Goal: Task Accomplishment & Management: Complete application form

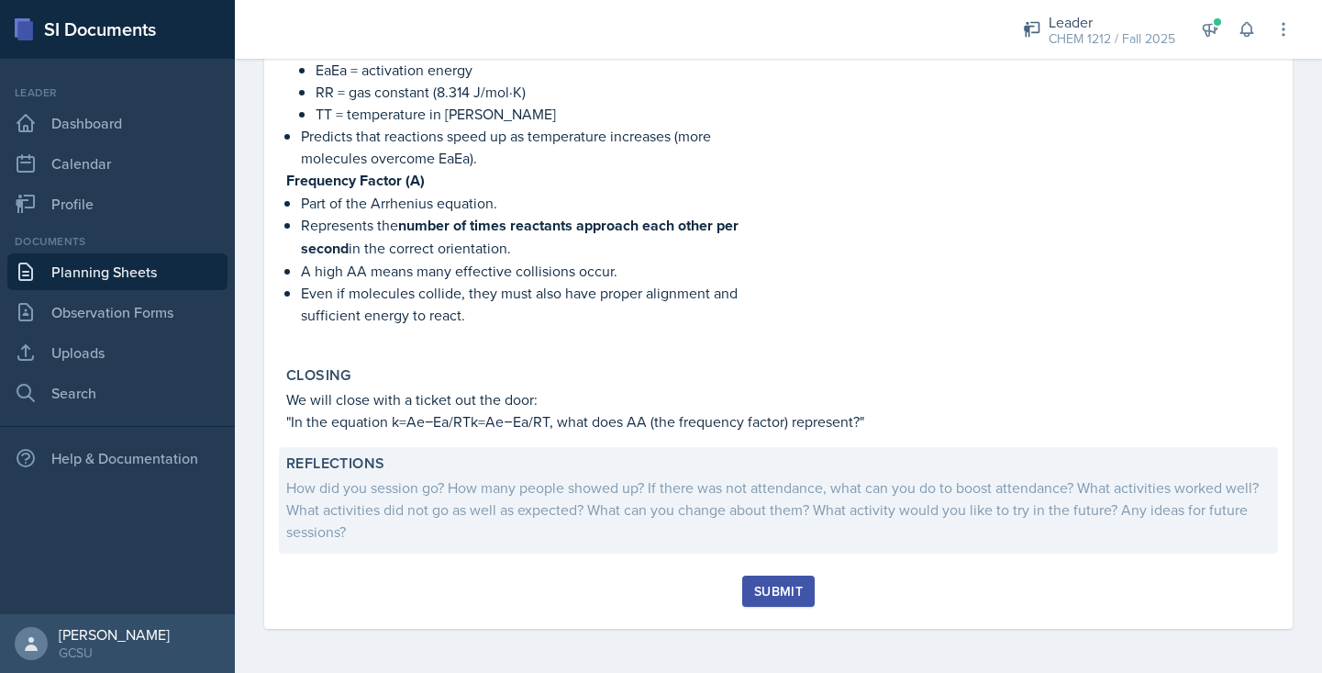
click at [437, 496] on div "How did you session go? How many people showed up? If there was not attendance,…" at bounding box center [778, 509] width 985 height 66
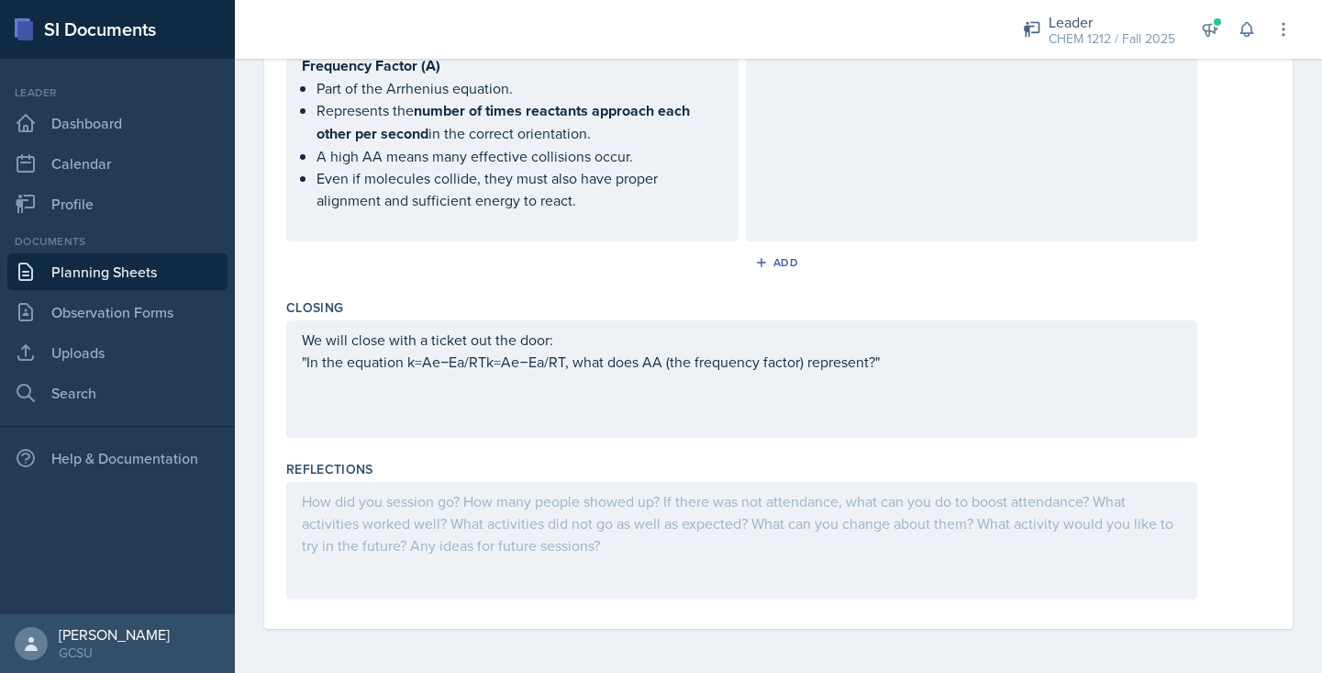
scroll to position [1933, 0]
click at [425, 537] on div at bounding box center [741, 540] width 911 height 117
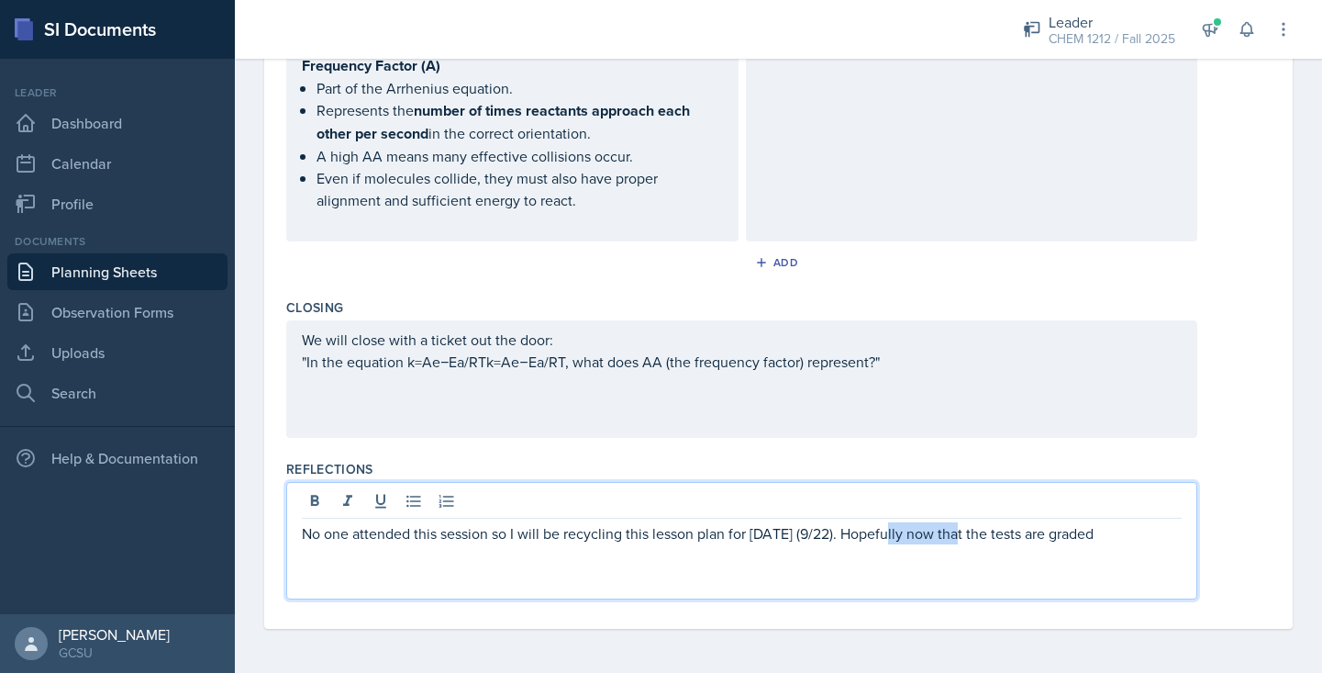
drag, startPoint x: 956, startPoint y: 533, endPoint x: 885, endPoint y: 526, distance: 71.9
click at [885, 526] on p "No one attended this session so I will be recycling this lesson plan for [DATE]…" at bounding box center [742, 533] width 880 height 22
click at [1133, 530] on p "No one attended this session so I will be recycling this lesson plan for [DATE]…" at bounding box center [742, 533] width 880 height 22
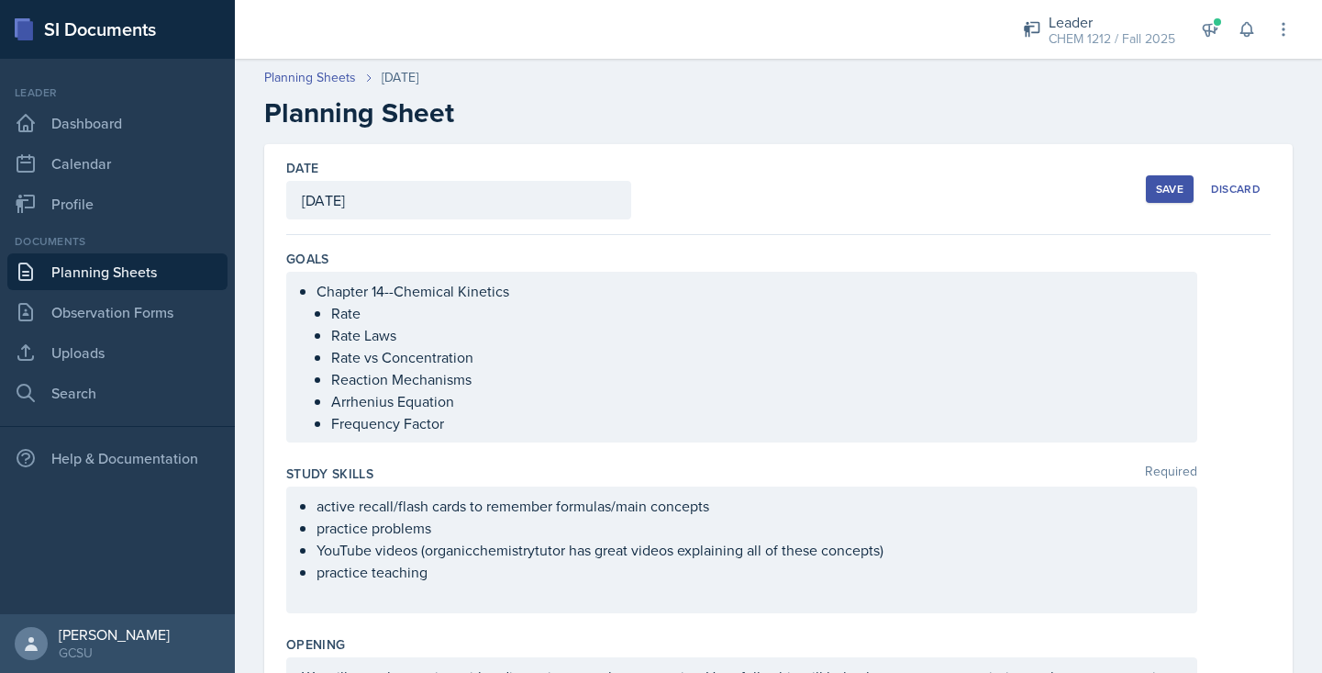
scroll to position [0, 0]
click at [1164, 180] on button "Save" at bounding box center [1170, 189] width 48 height 28
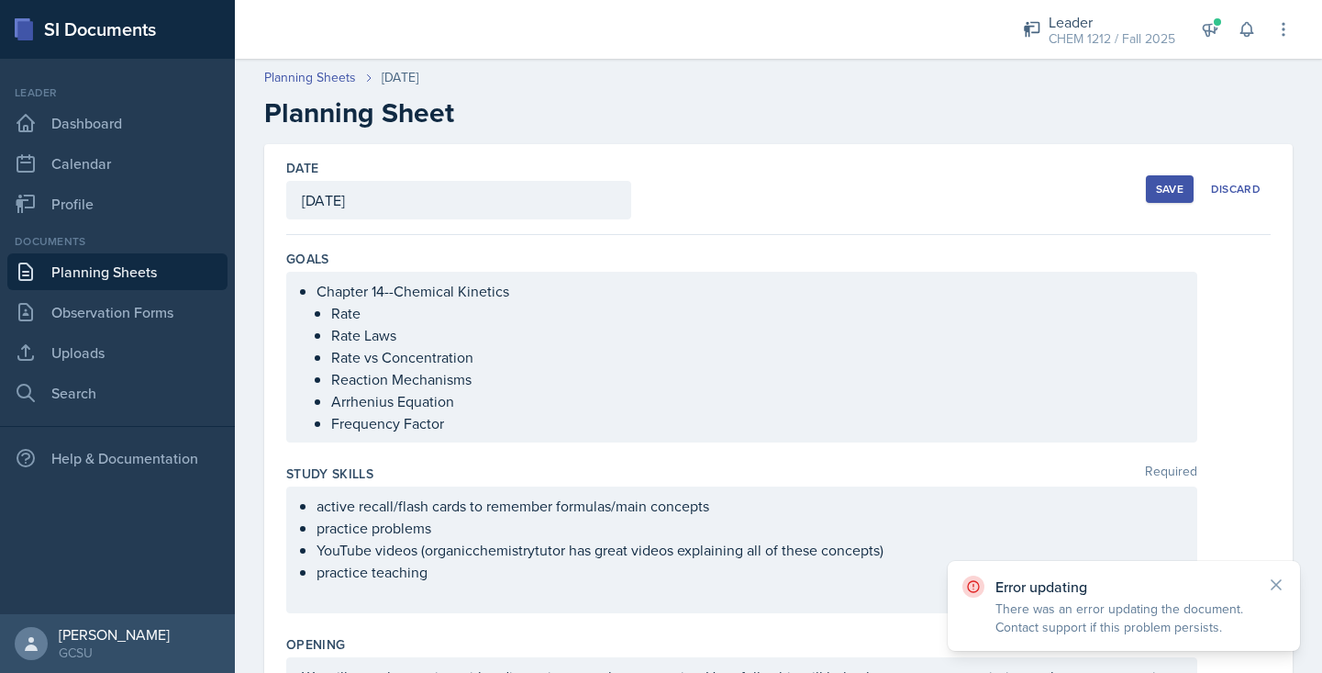
click at [1168, 188] on div "Save" at bounding box center [1170, 189] width 28 height 15
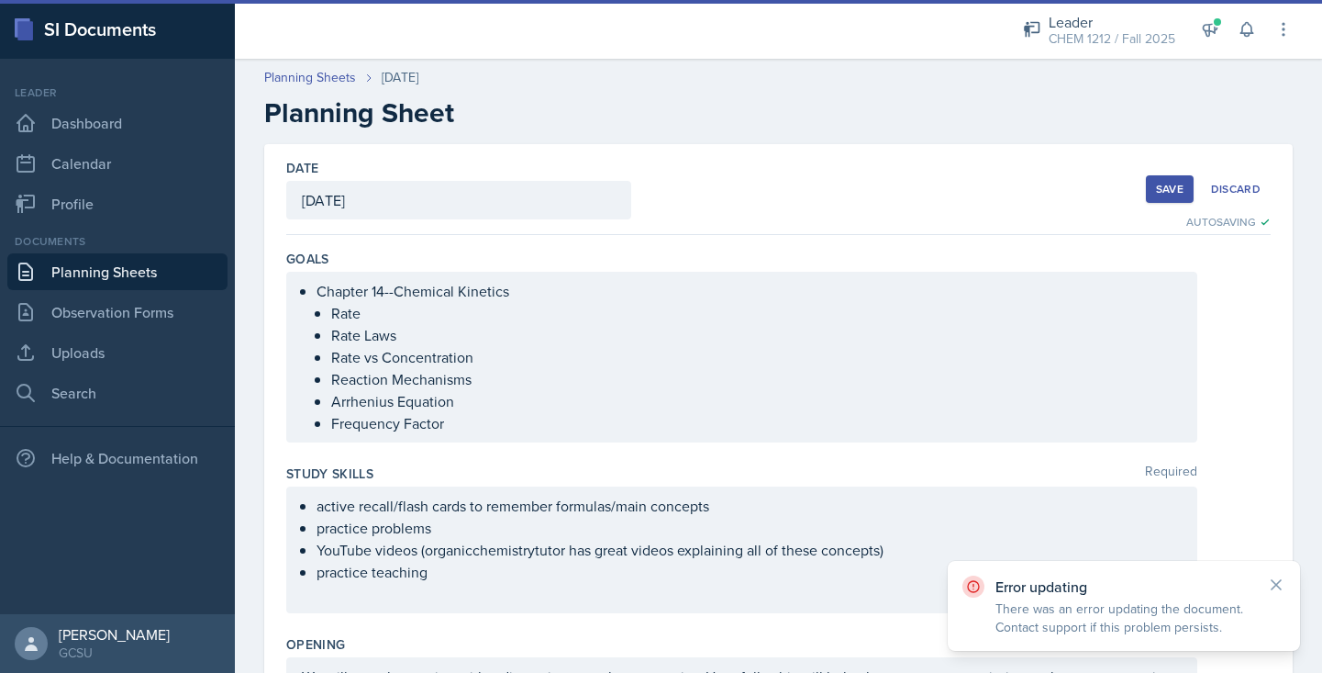
click at [1275, 579] on icon at bounding box center [1276, 584] width 18 height 18
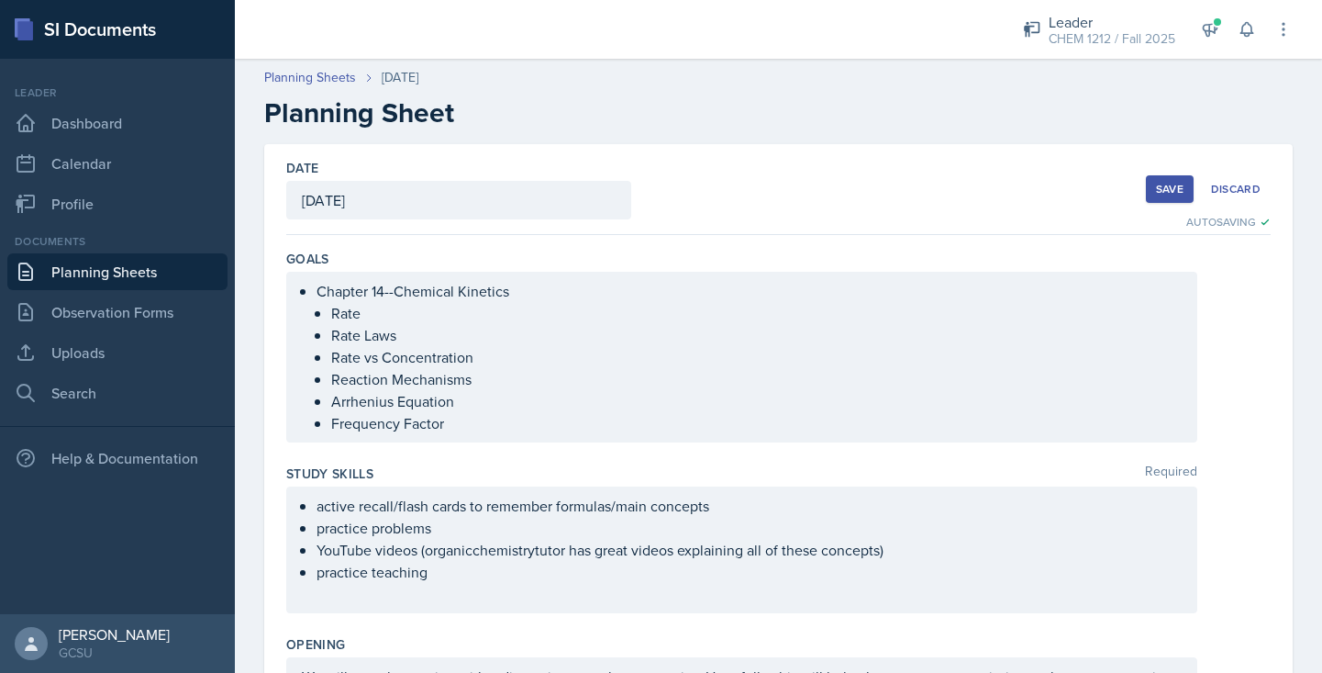
click at [1171, 191] on div "Save" at bounding box center [1170, 189] width 28 height 15
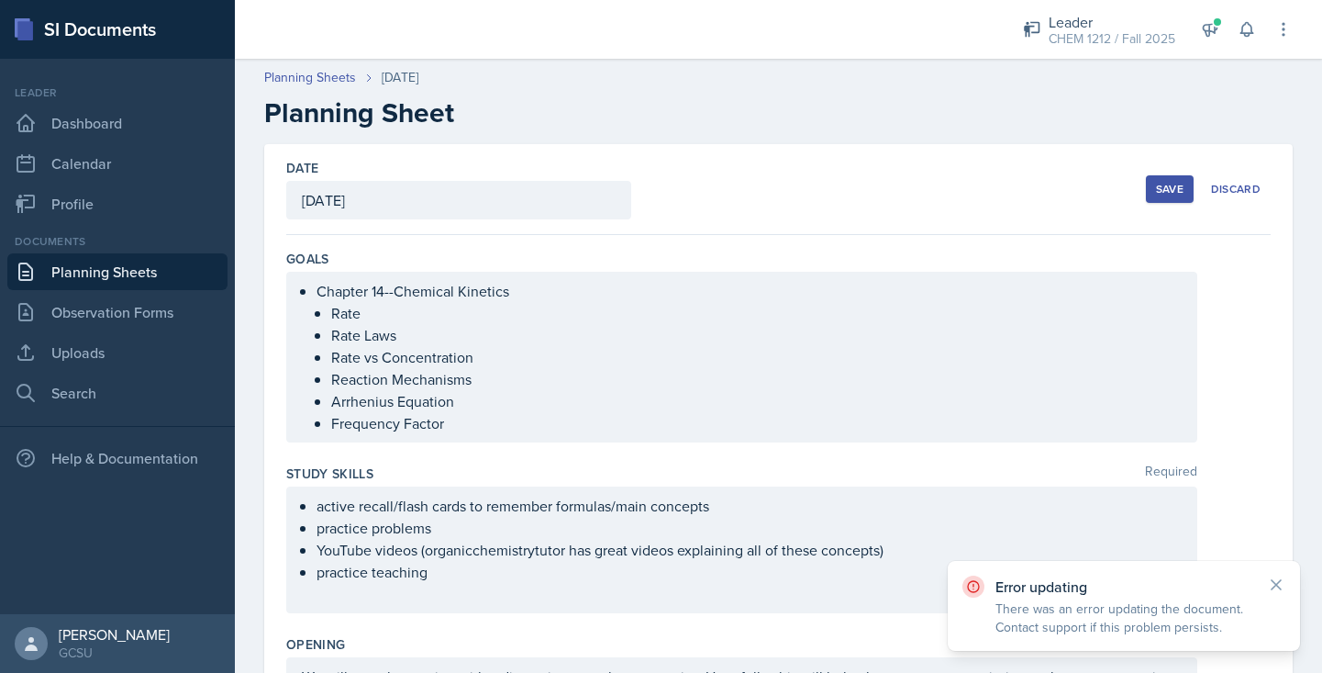
click at [1269, 574] on div "Error updating There was an error updating the document. Contact support if thi…" at bounding box center [1124, 606] width 352 height 90
click at [1274, 585] on icon at bounding box center [1276, 584] width 18 height 18
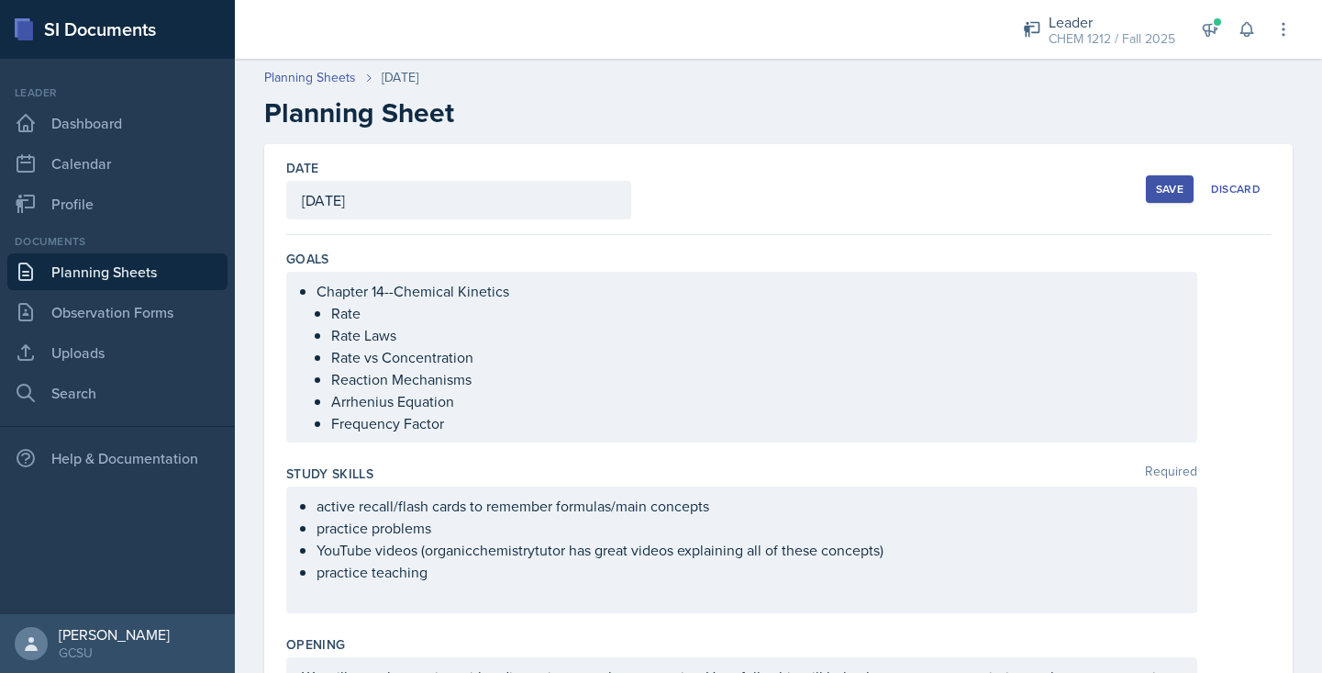
click at [1164, 184] on div "Save" at bounding box center [1170, 189] width 28 height 15
click at [1168, 195] on div "Save" at bounding box center [1170, 189] width 28 height 15
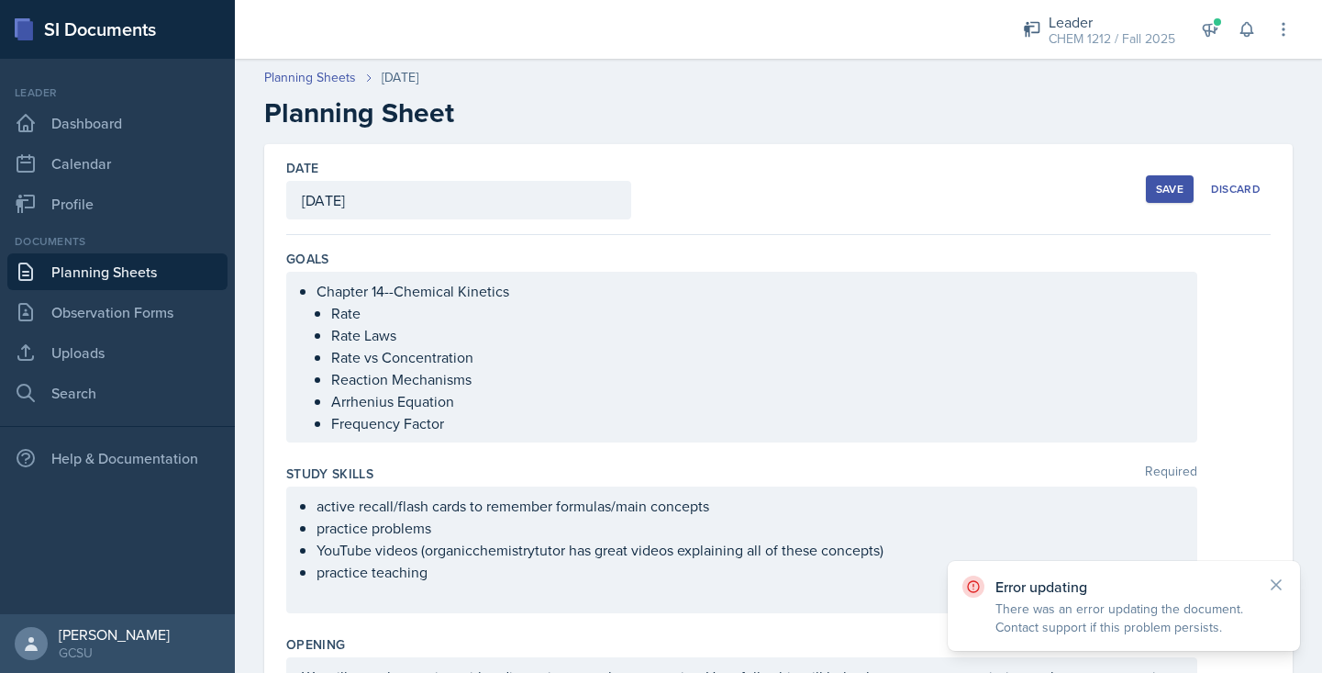
click at [1275, 581] on icon at bounding box center [1276, 584] width 18 height 18
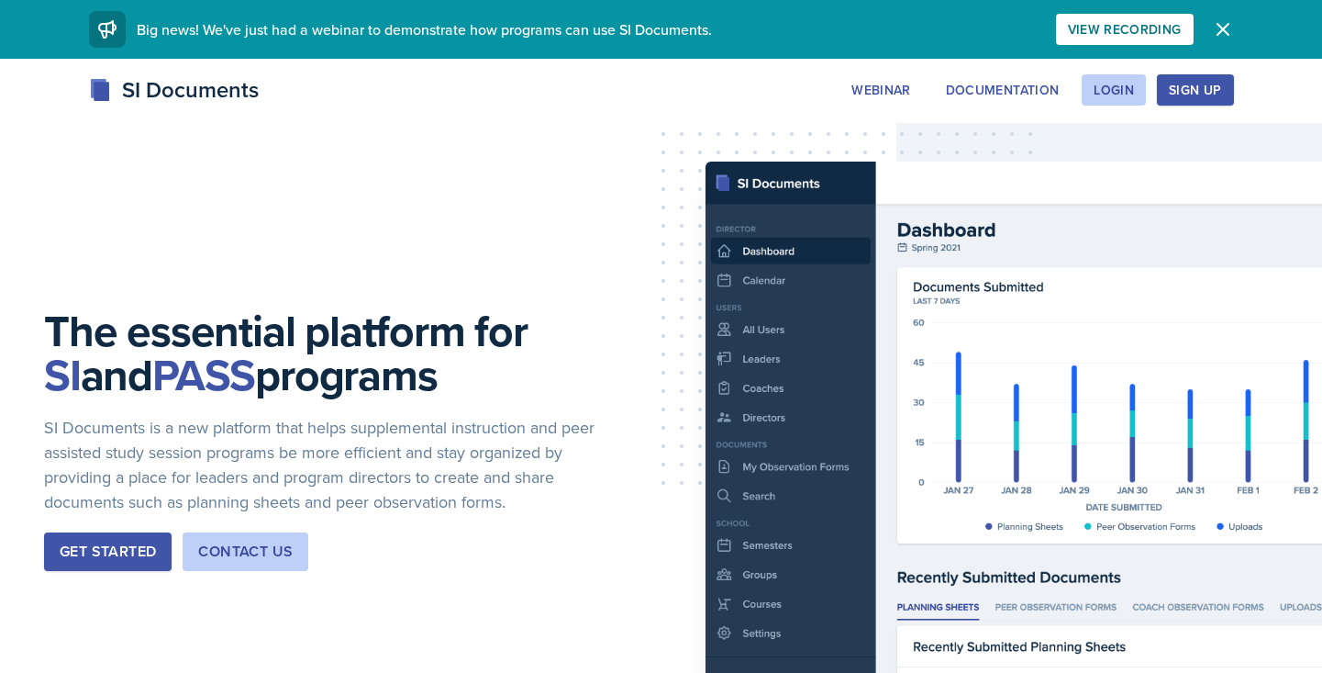
scroll to position [6, 0]
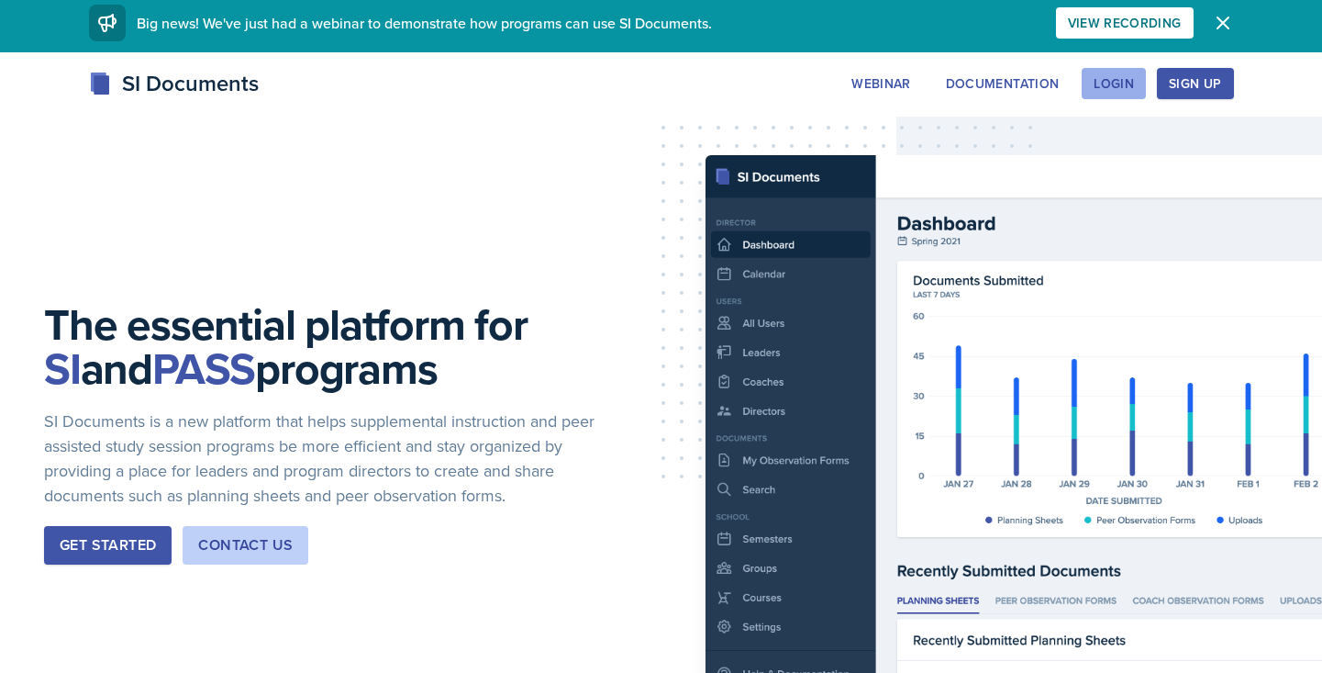
click at [1114, 84] on div "Login" at bounding box center [1114, 83] width 40 height 15
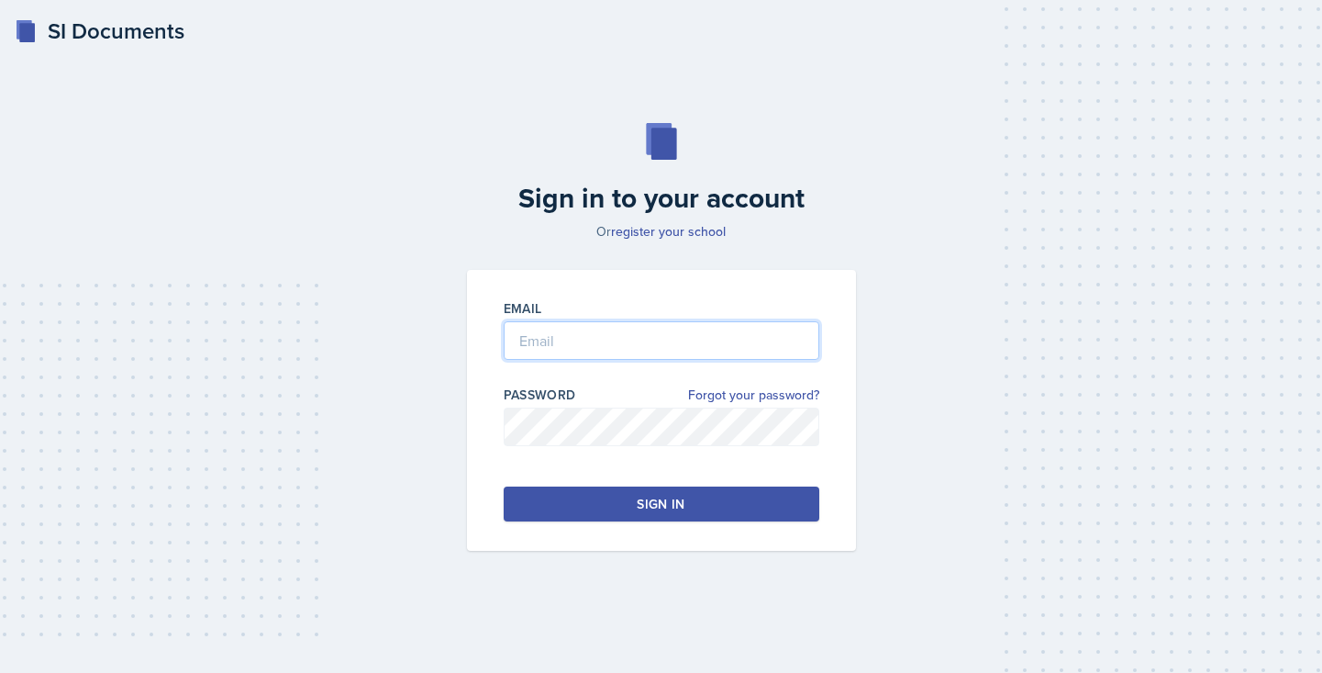
type input "carsyn.lewis@bobcats.gcsu.edu"
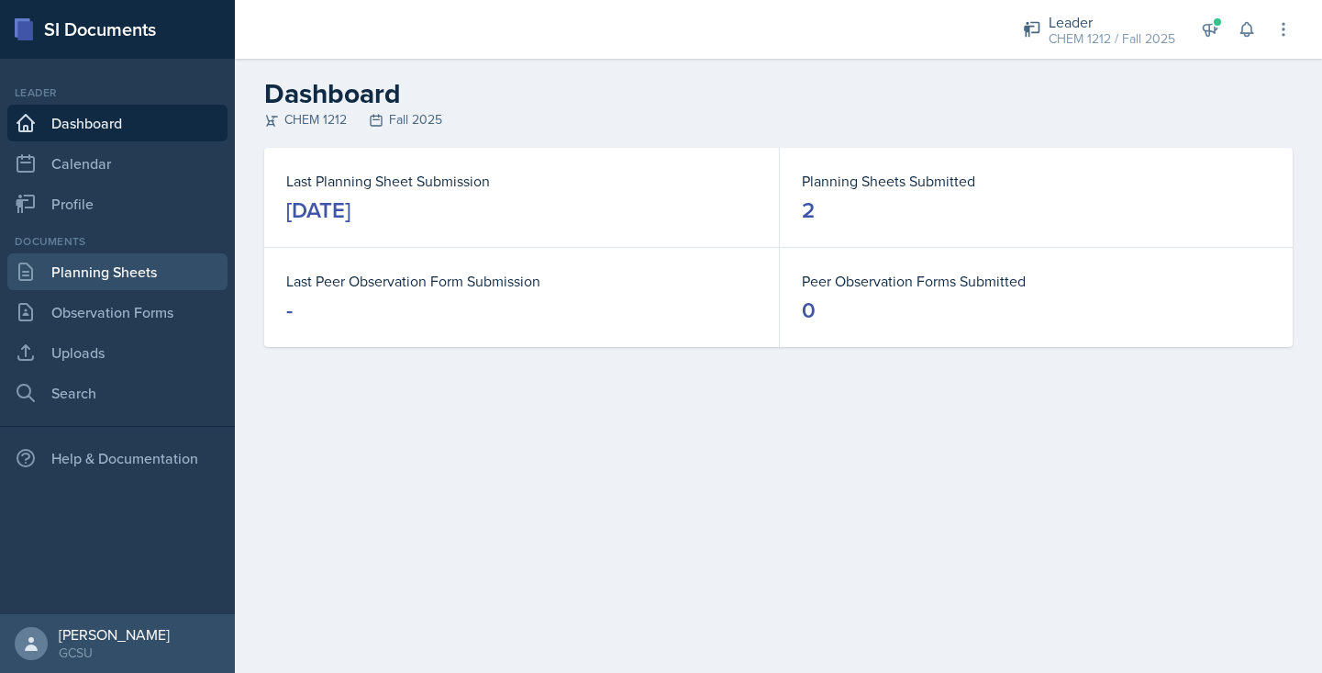
click at [68, 268] on link "Planning Sheets" at bounding box center [117, 271] width 220 height 37
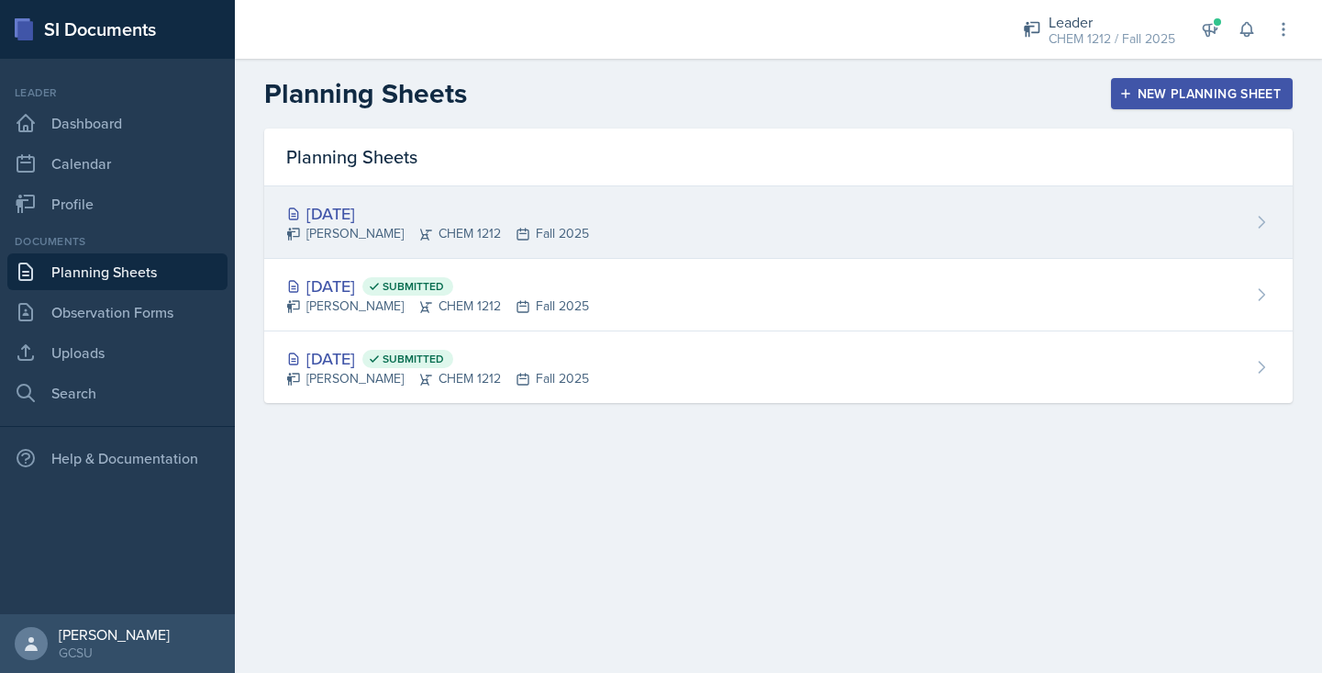
click at [532, 208] on div "[DATE]" at bounding box center [437, 213] width 303 height 25
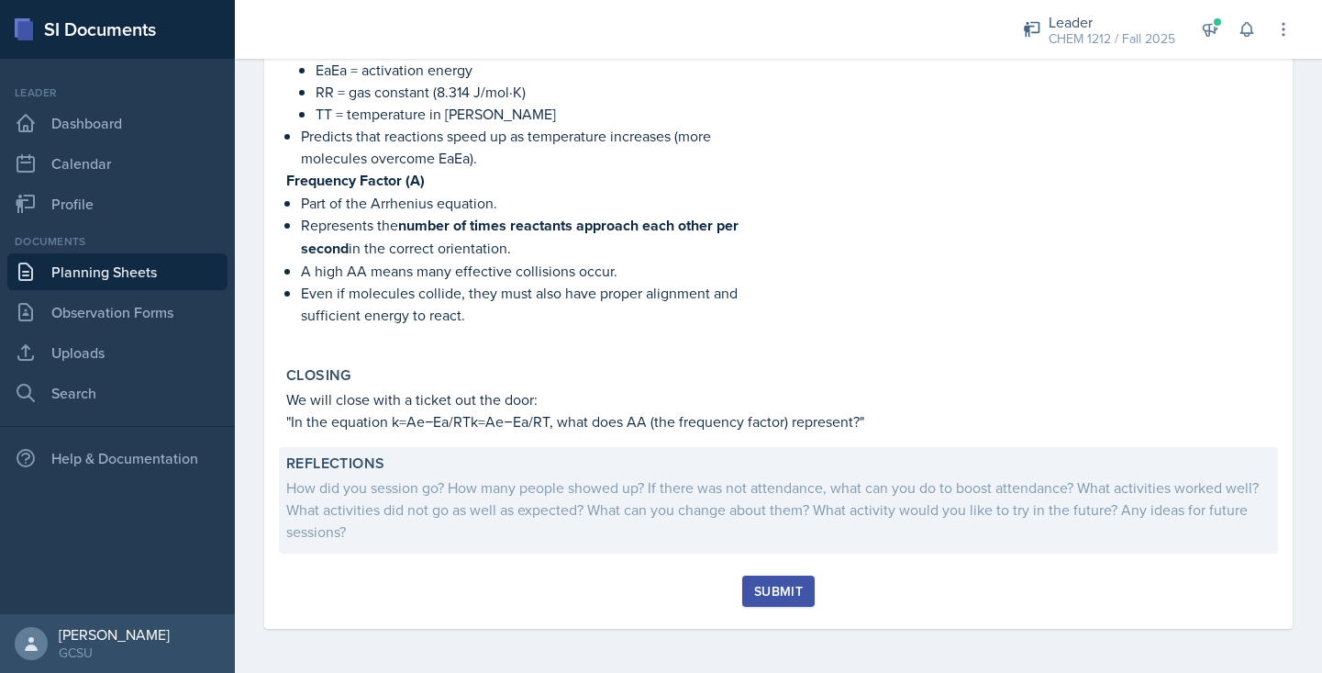
click at [564, 511] on div "How did you session go? How many people showed up? If there was not attendance,…" at bounding box center [778, 509] width 985 height 66
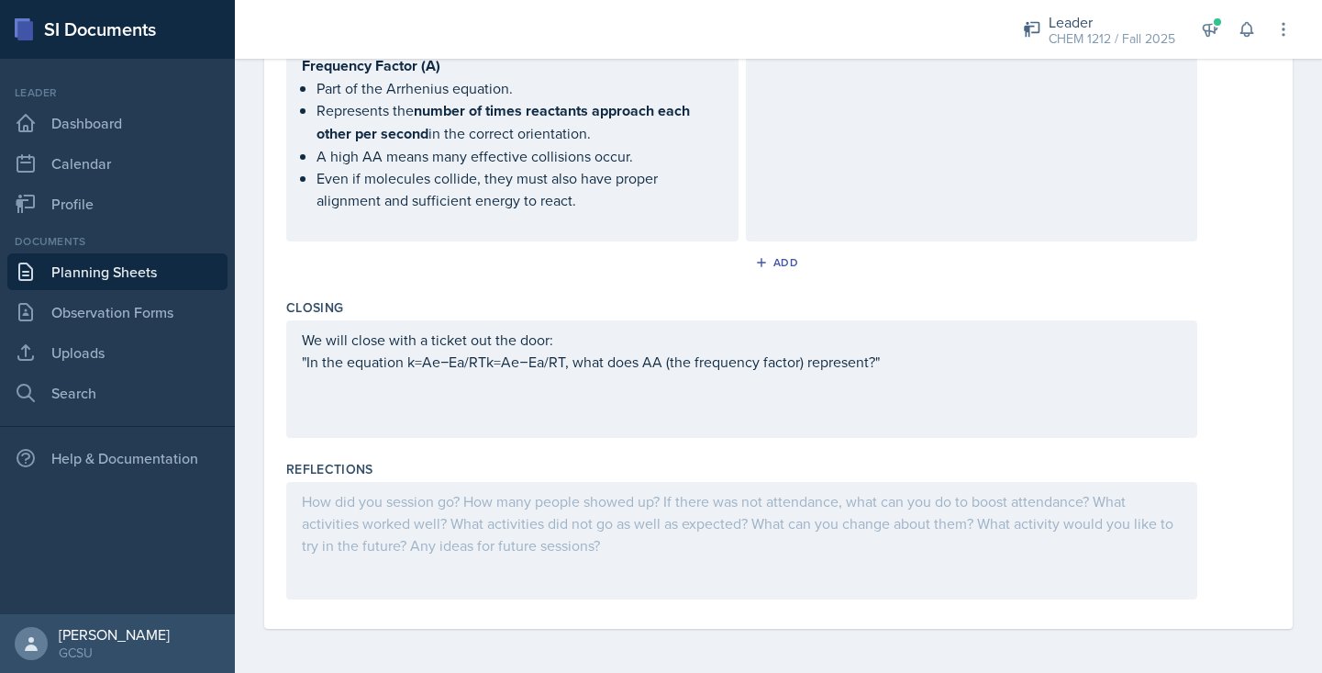
scroll to position [1933, 0]
click at [418, 548] on div at bounding box center [741, 540] width 911 height 117
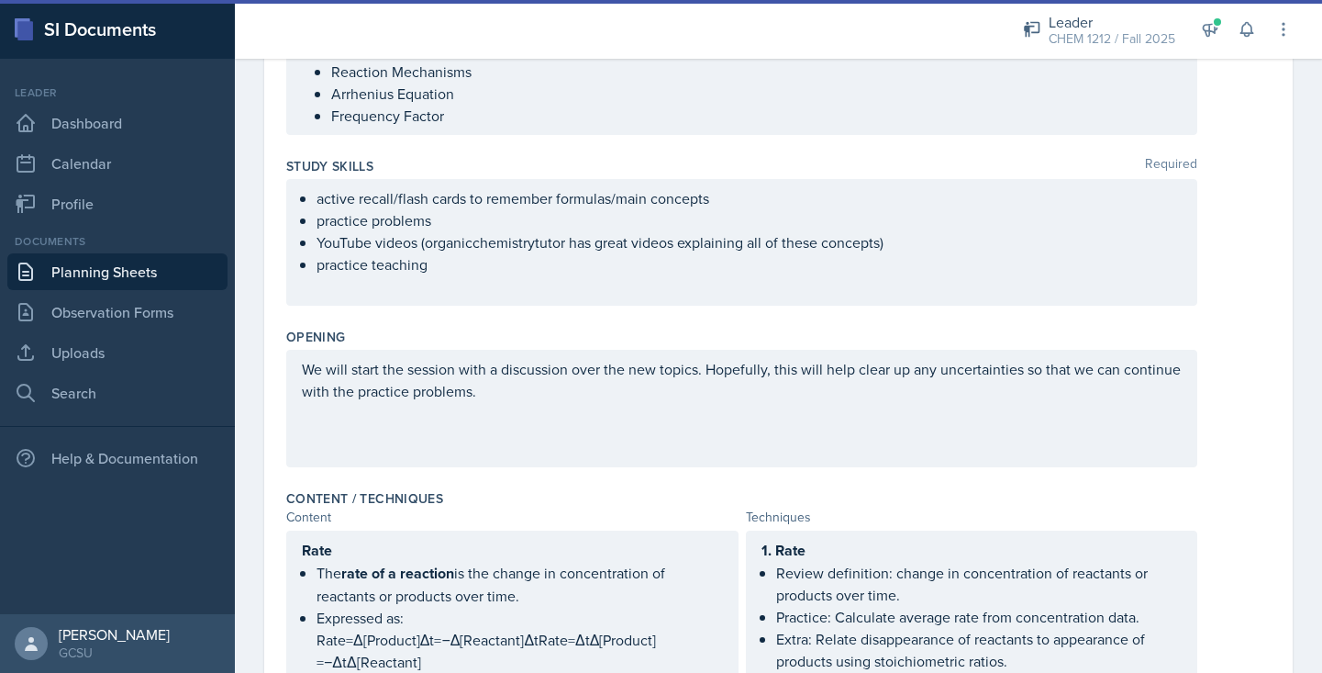
scroll to position [0, 0]
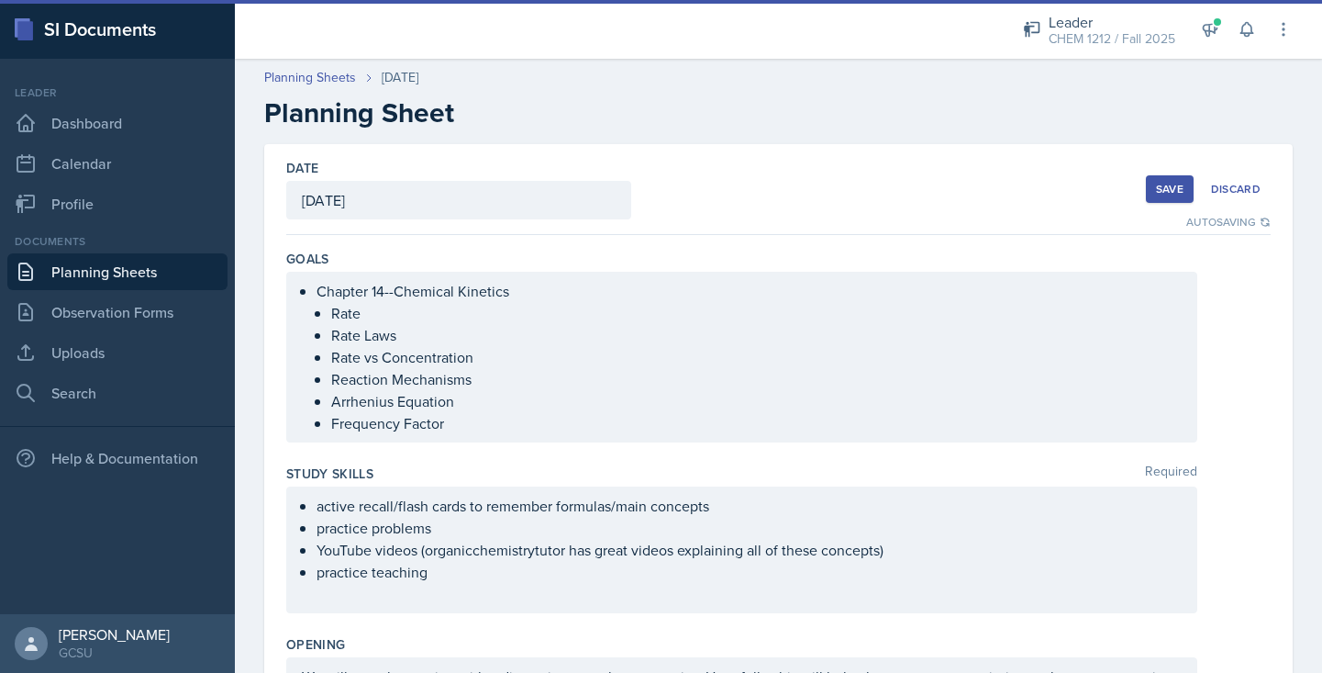
click at [1152, 187] on button "Save" at bounding box center [1170, 189] width 48 height 28
click at [1163, 185] on div "Save" at bounding box center [1170, 189] width 28 height 15
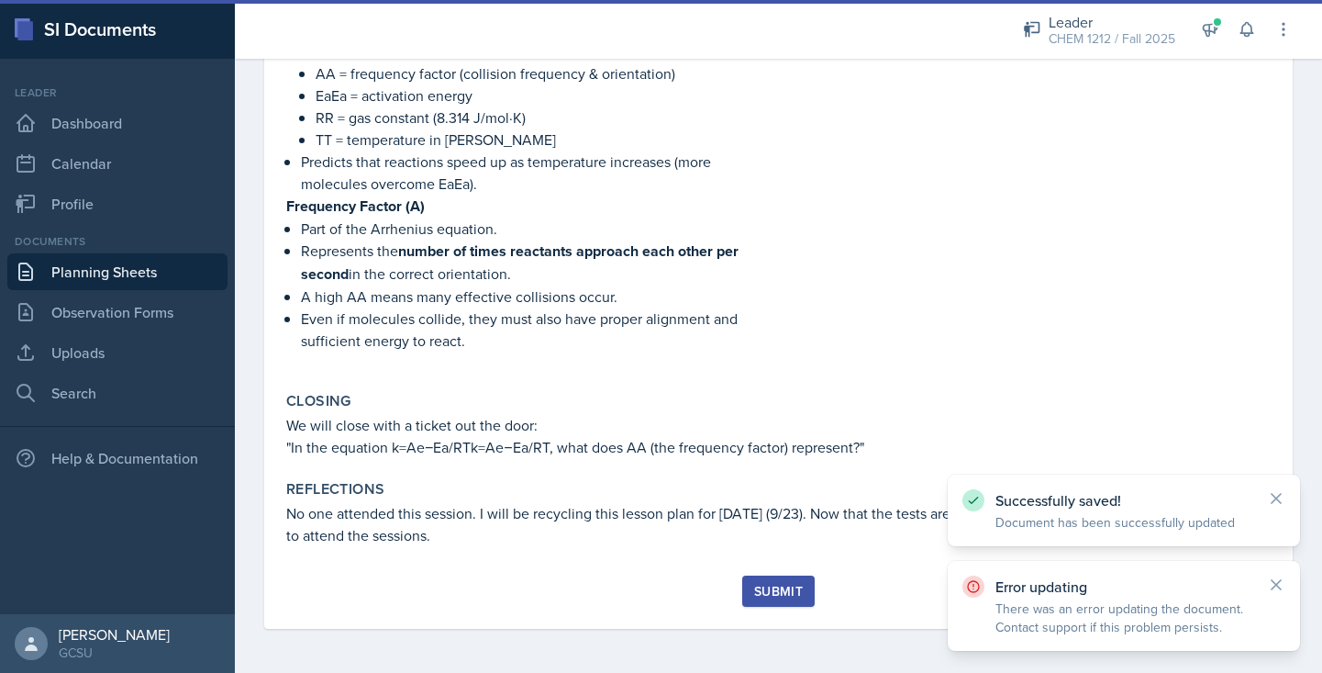
scroll to position [1599, 0]
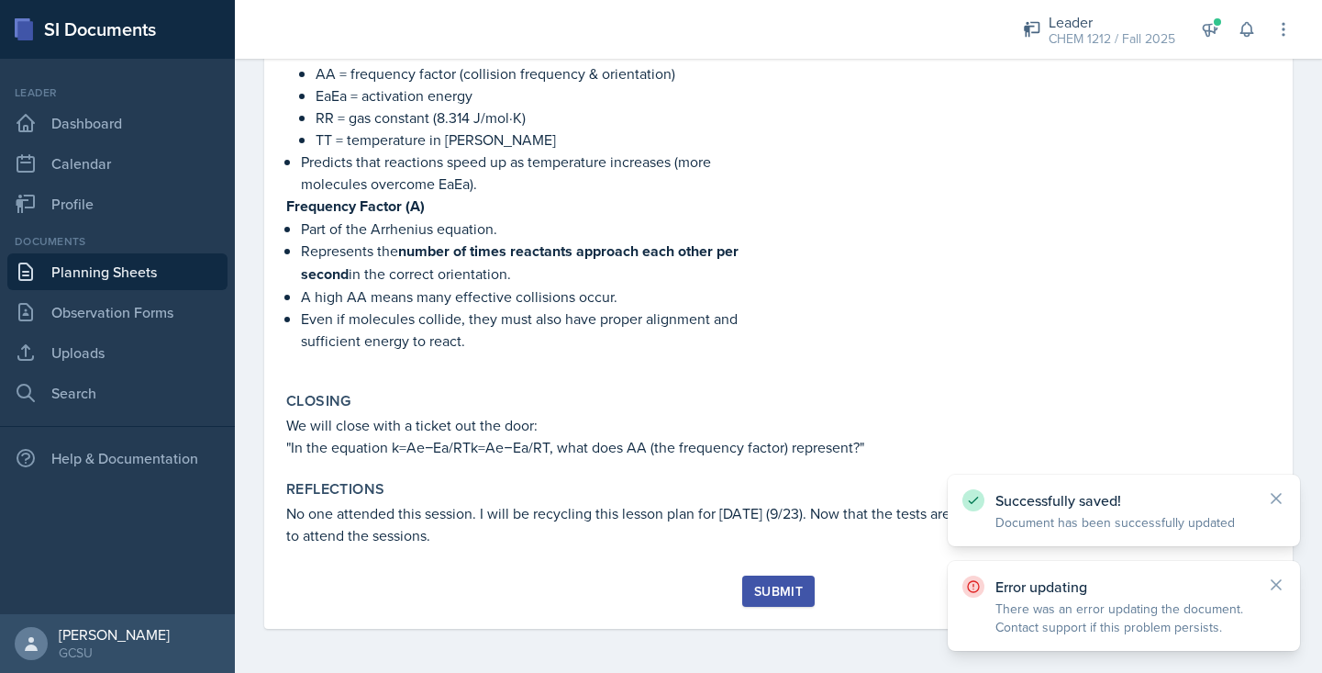
click at [776, 588] on div "Submit" at bounding box center [778, 591] width 49 height 15
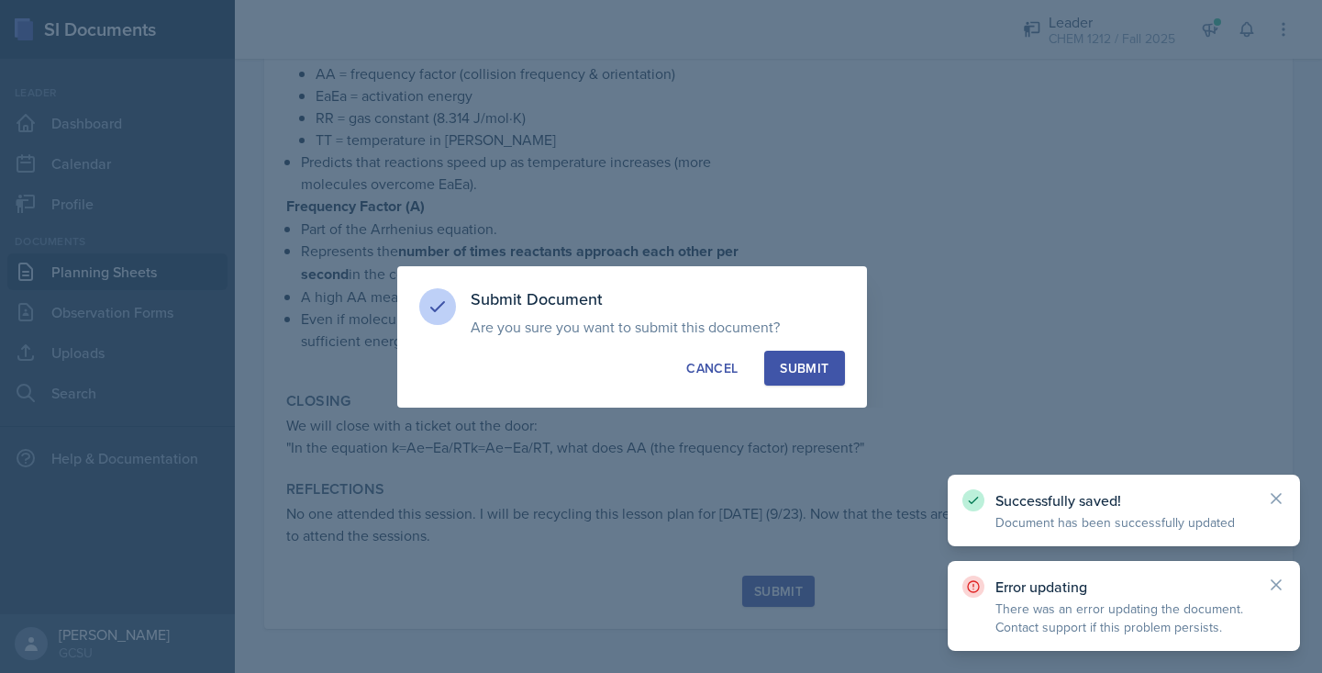
click at [806, 362] on div "Submit" at bounding box center [804, 368] width 49 height 18
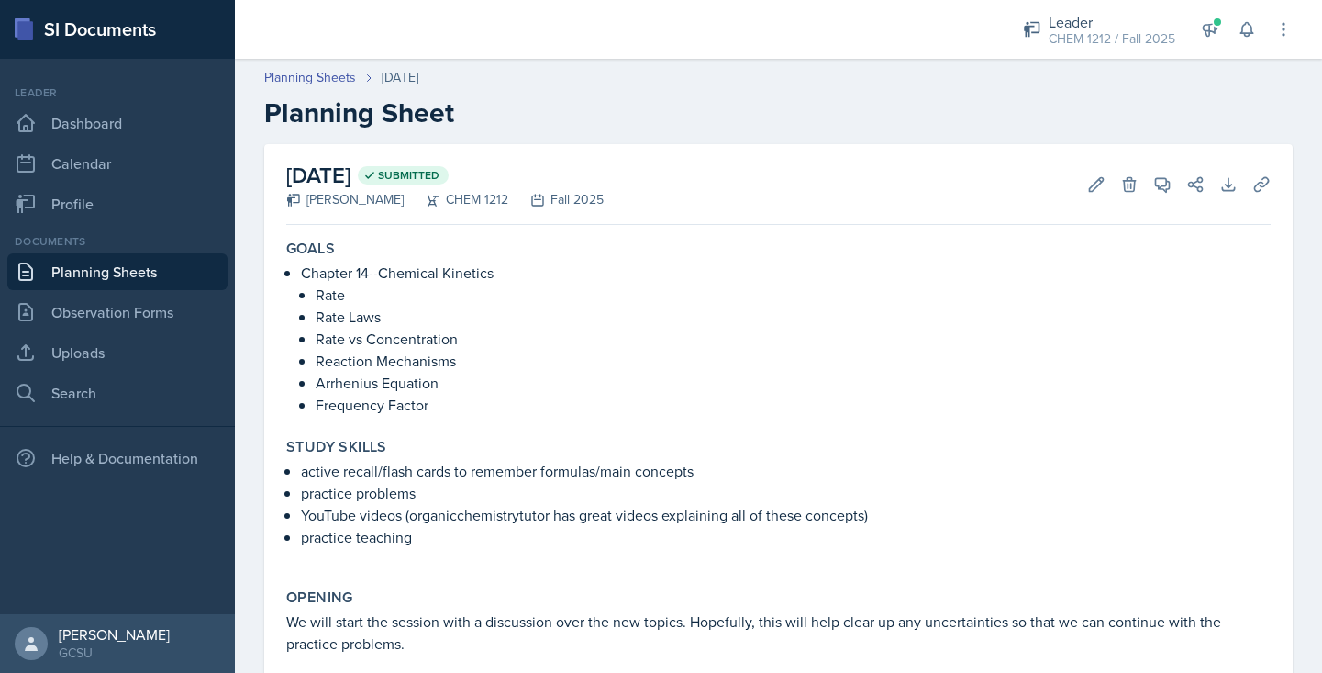
scroll to position [0, 0]
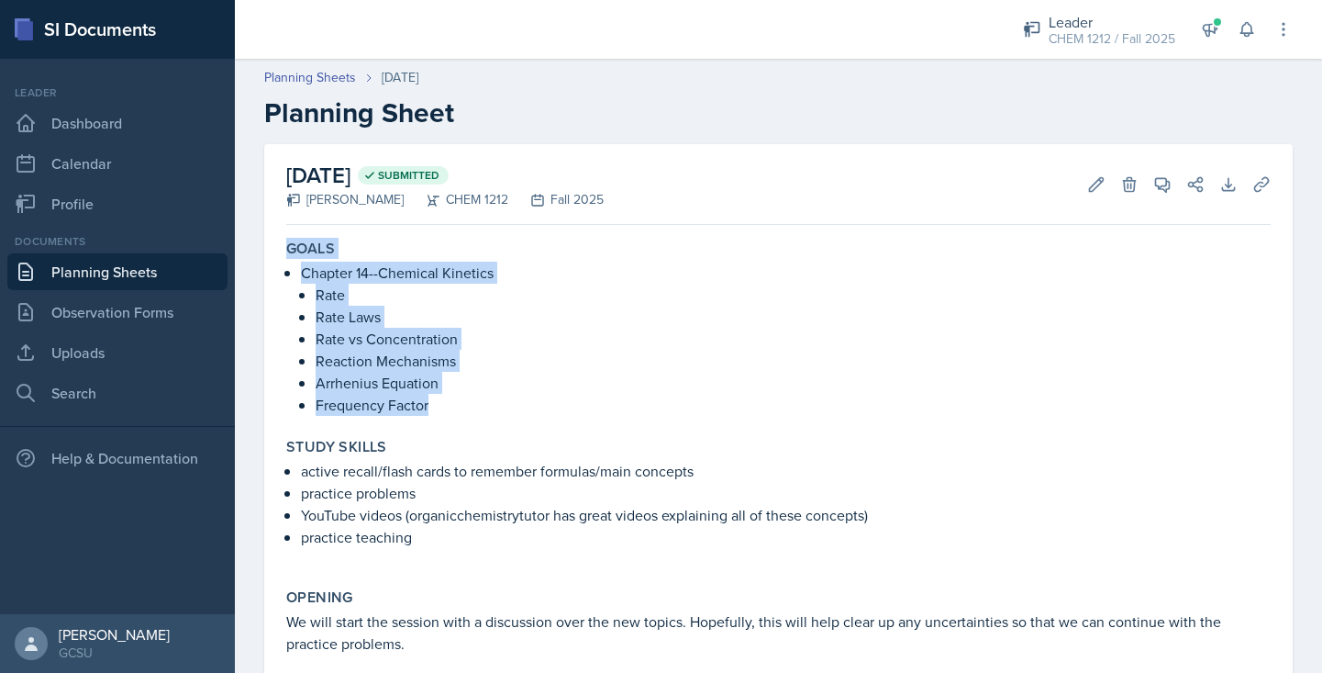
drag, startPoint x: 433, startPoint y: 407, endPoint x: 251, endPoint y: 247, distance: 242.5
copy div "Goals Chapter 14--Chemical Kinetics Rate Rate Laws Rate vs Concentration Reacti…"
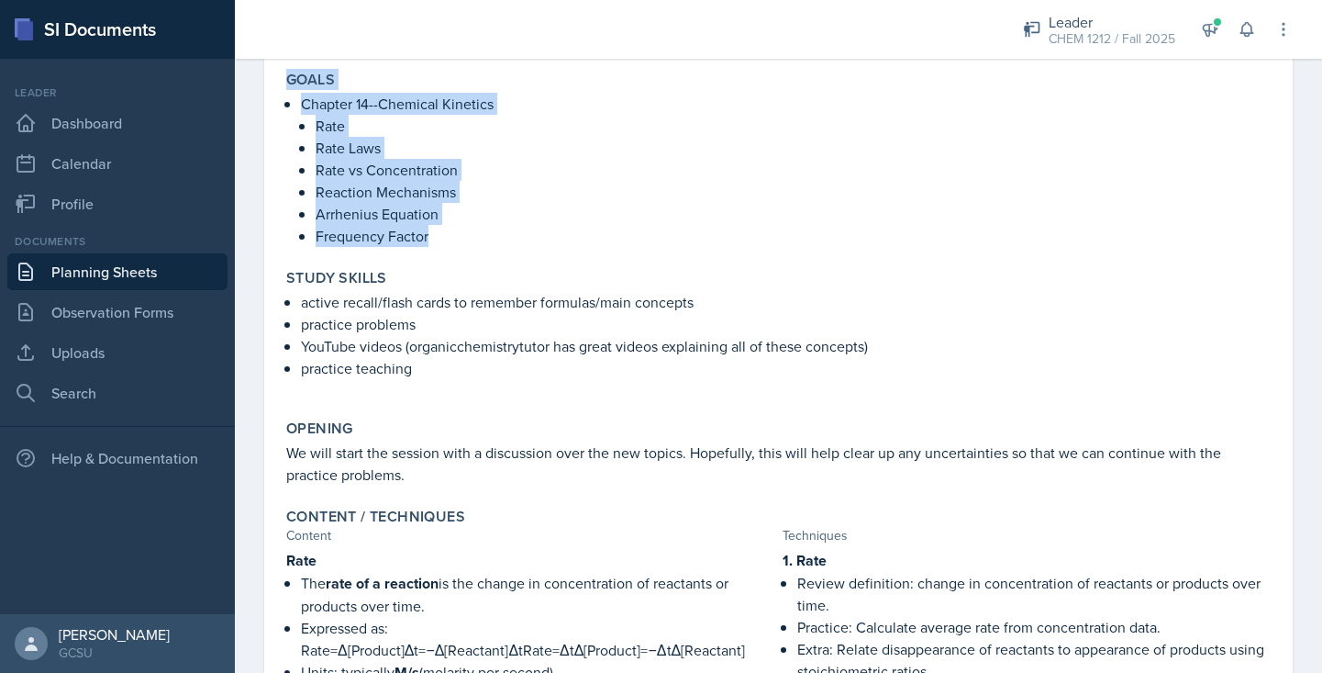
scroll to position [176, 0]
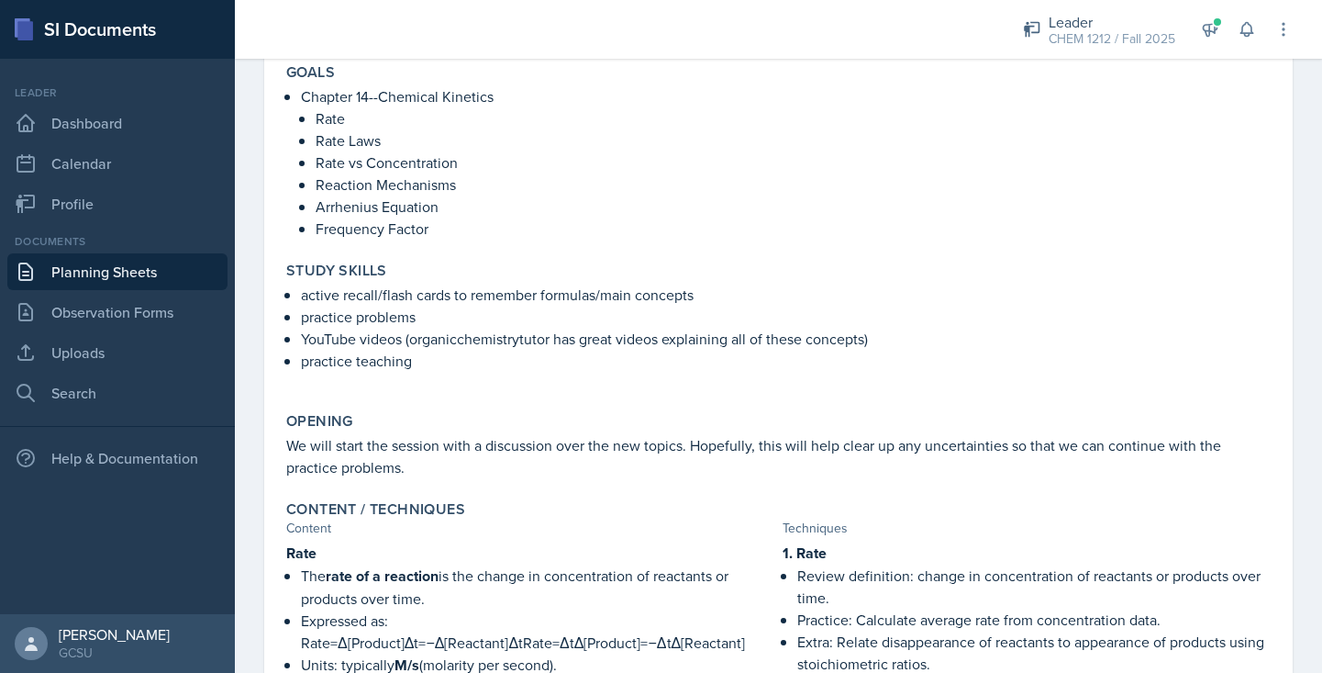
click at [421, 369] on p "practice teaching" at bounding box center [786, 361] width 970 height 22
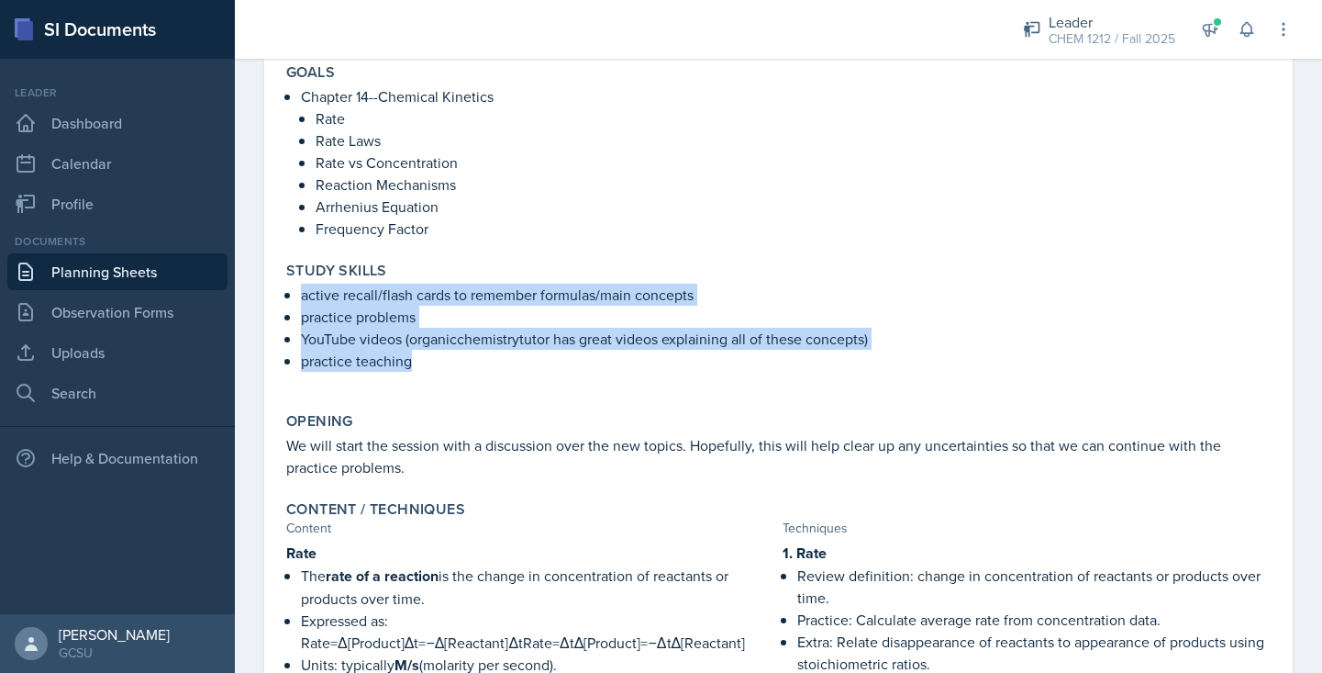
drag, startPoint x: 421, startPoint y: 362, endPoint x: 253, endPoint y: 287, distance: 183.6
copy ul "active recall/flash cards to remember formulas/main concepts practice problems …"
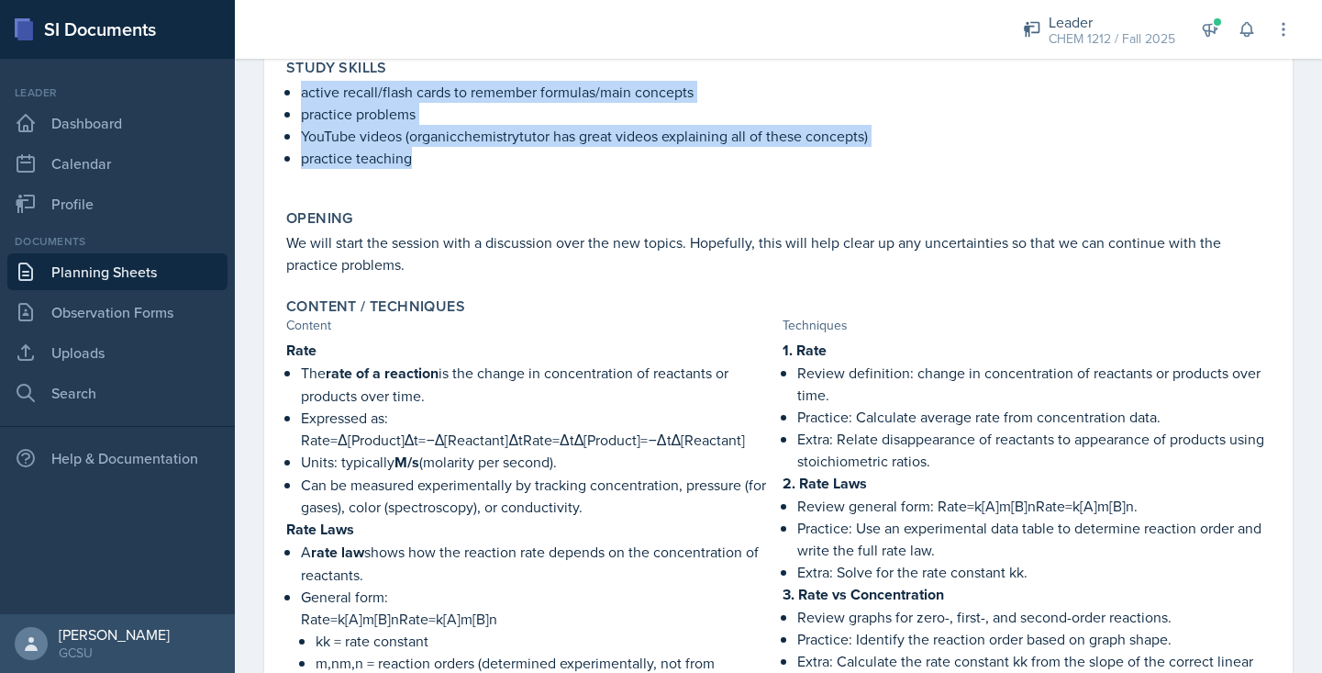
scroll to position [406, 0]
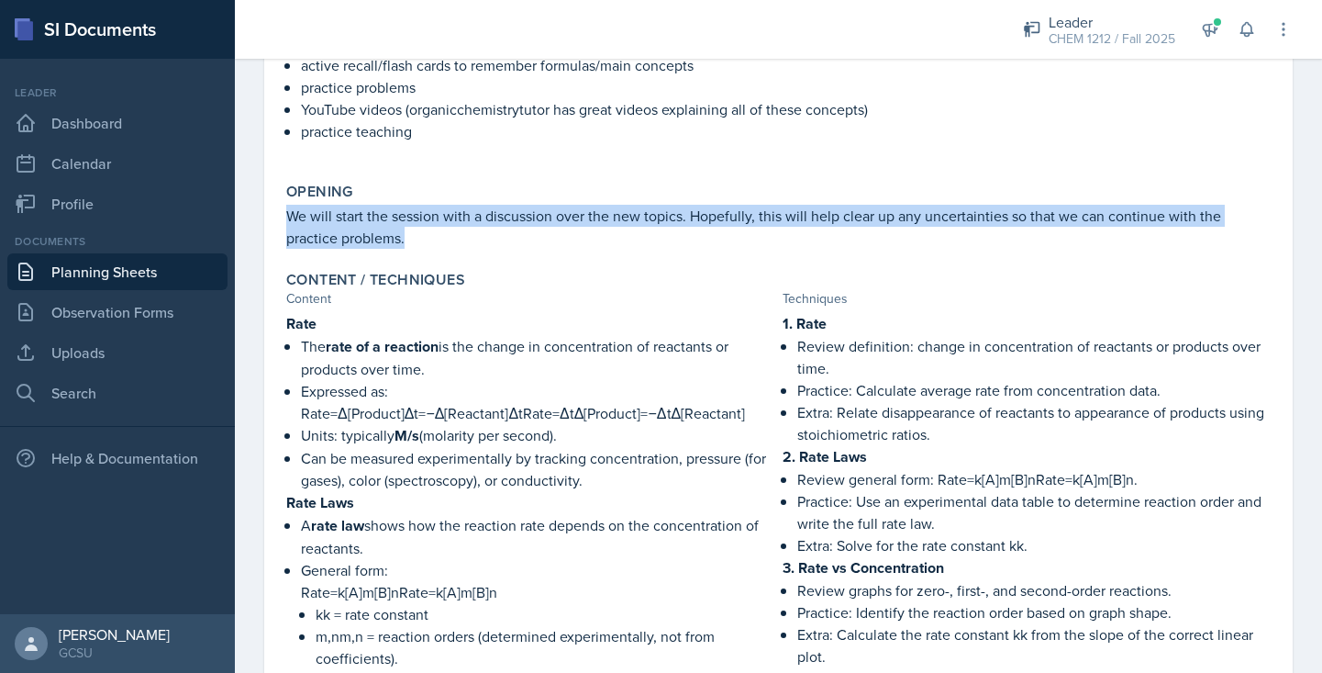
drag, startPoint x: 418, startPoint y: 236, endPoint x: 284, endPoint y: 217, distance: 135.2
click at [284, 217] on div "Opening We will start the session with a discussion over the new topics. Hopefu…" at bounding box center [778, 215] width 999 height 81
copy p "We will start the session with a discussion over the new topics. Hopefully, thi…"
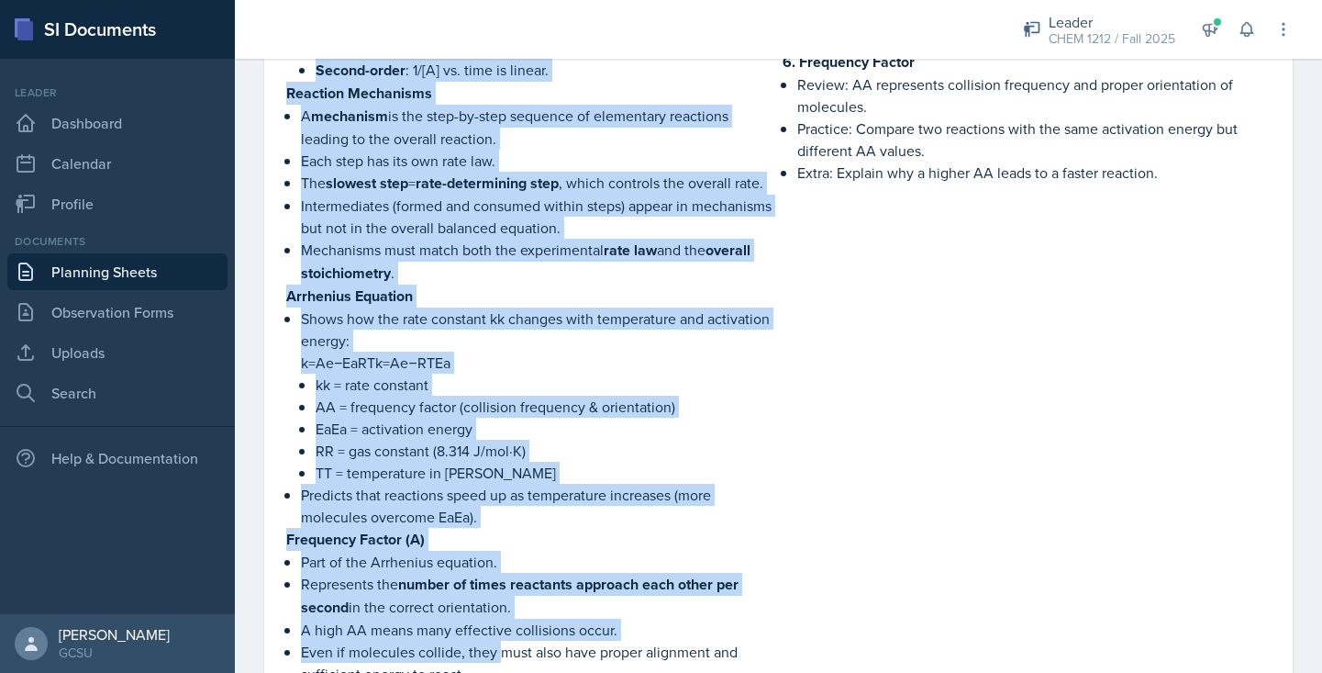
scroll to position [1546, 0]
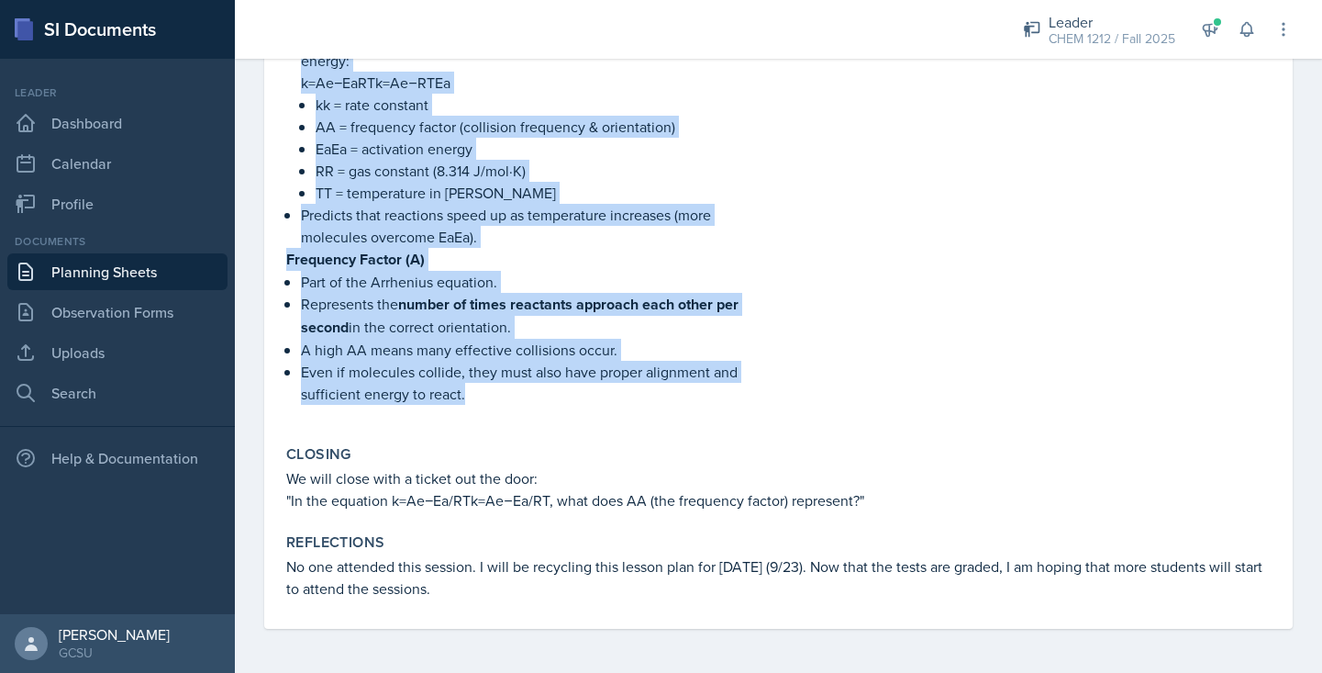
drag, startPoint x: 284, startPoint y: 174, endPoint x: 473, endPoint y: 393, distance: 288.8
copy div "Rate The rate of a reaction is the change in concentration of reactants or prod…"
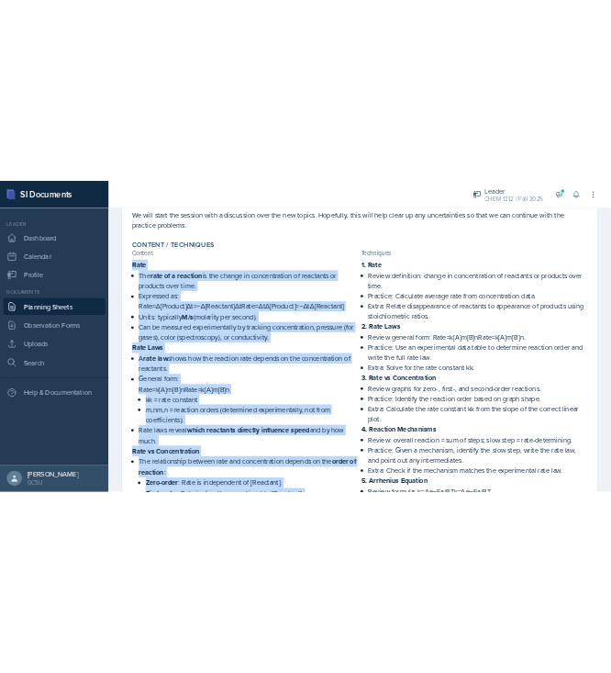
scroll to position [514, 0]
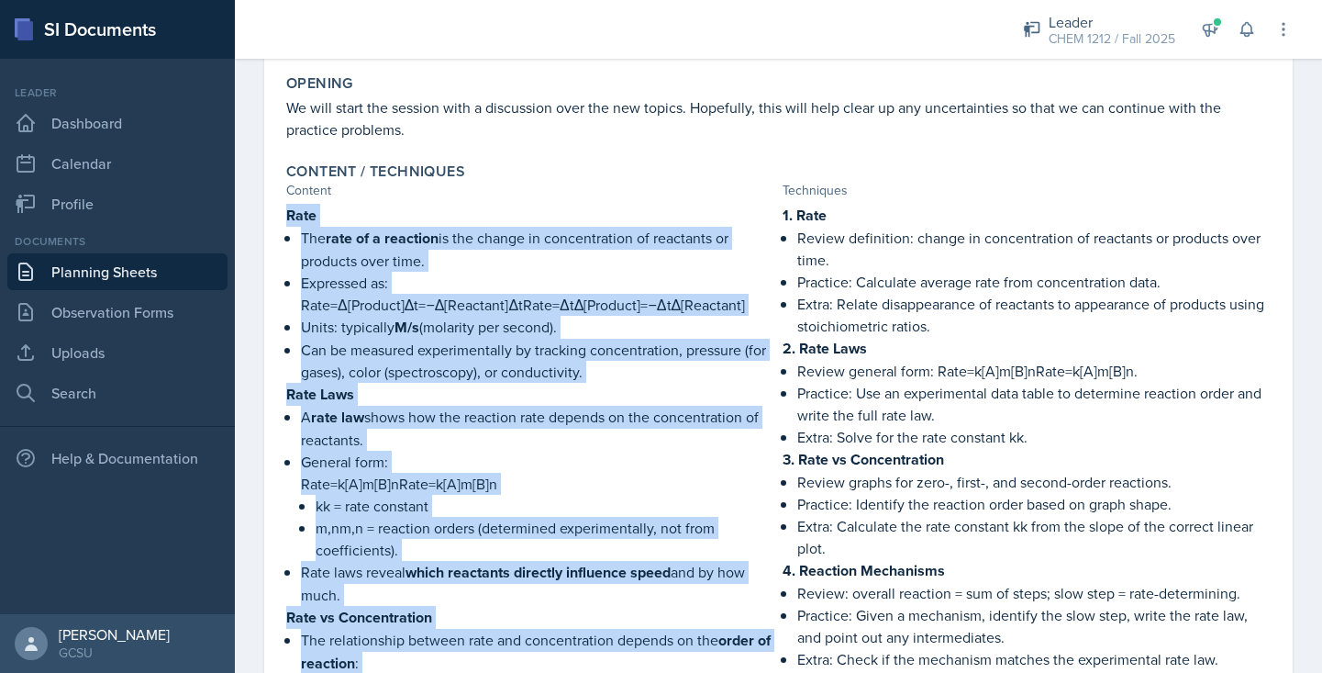
click at [1012, 281] on p "Practice: Calculate average rate from concentration data." at bounding box center [1034, 282] width 474 height 22
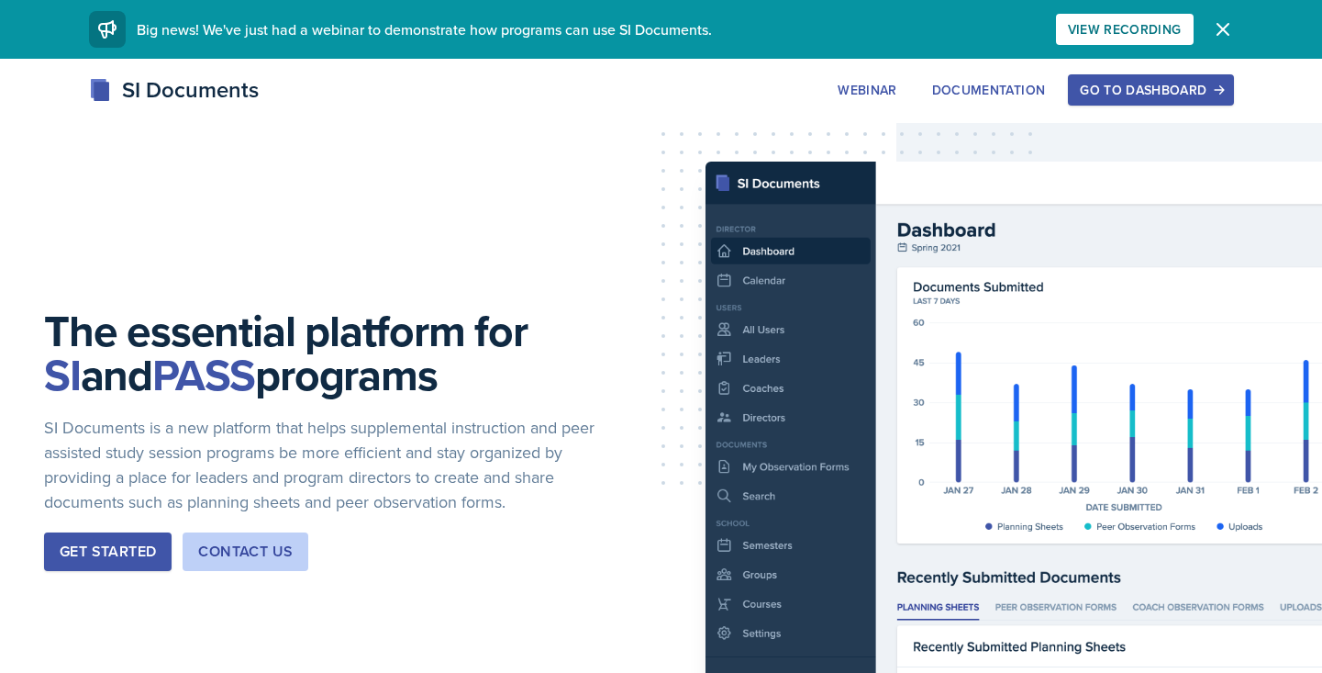
click at [1160, 90] on div "Go to Dashboard" at bounding box center [1150, 90] width 141 height 15
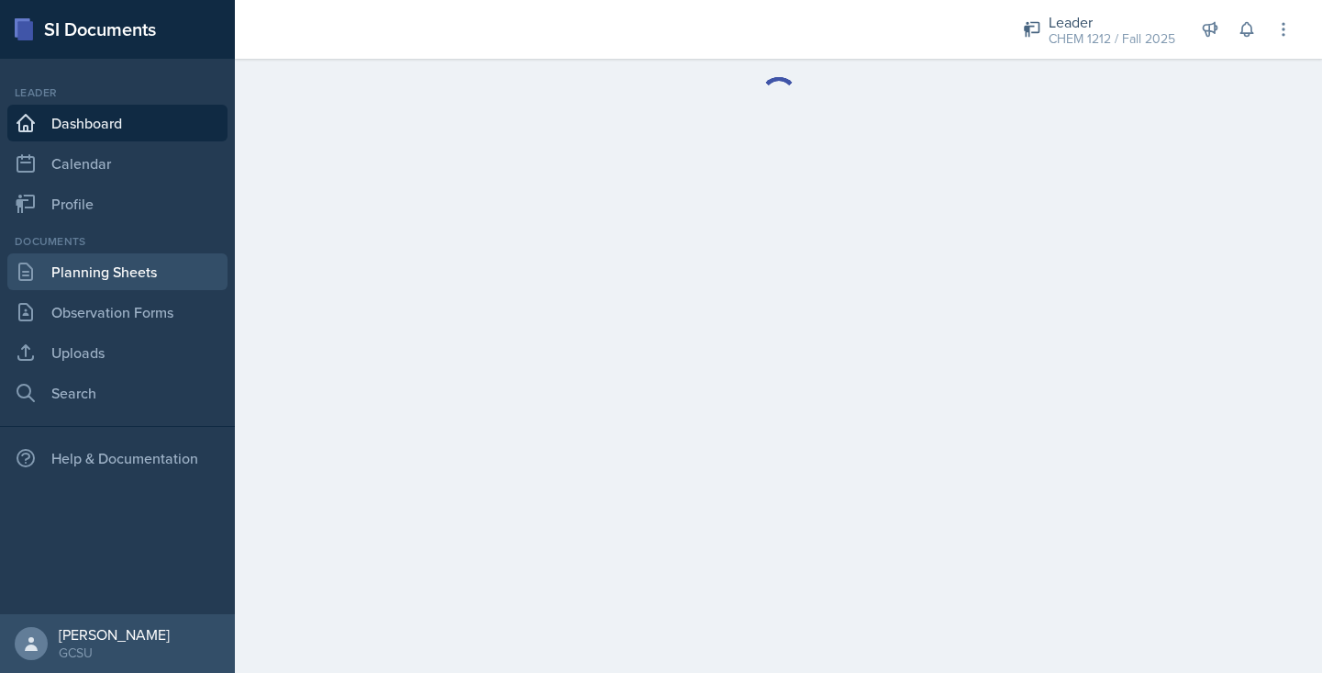
click at [71, 271] on link "Planning Sheets" at bounding box center [117, 271] width 220 height 37
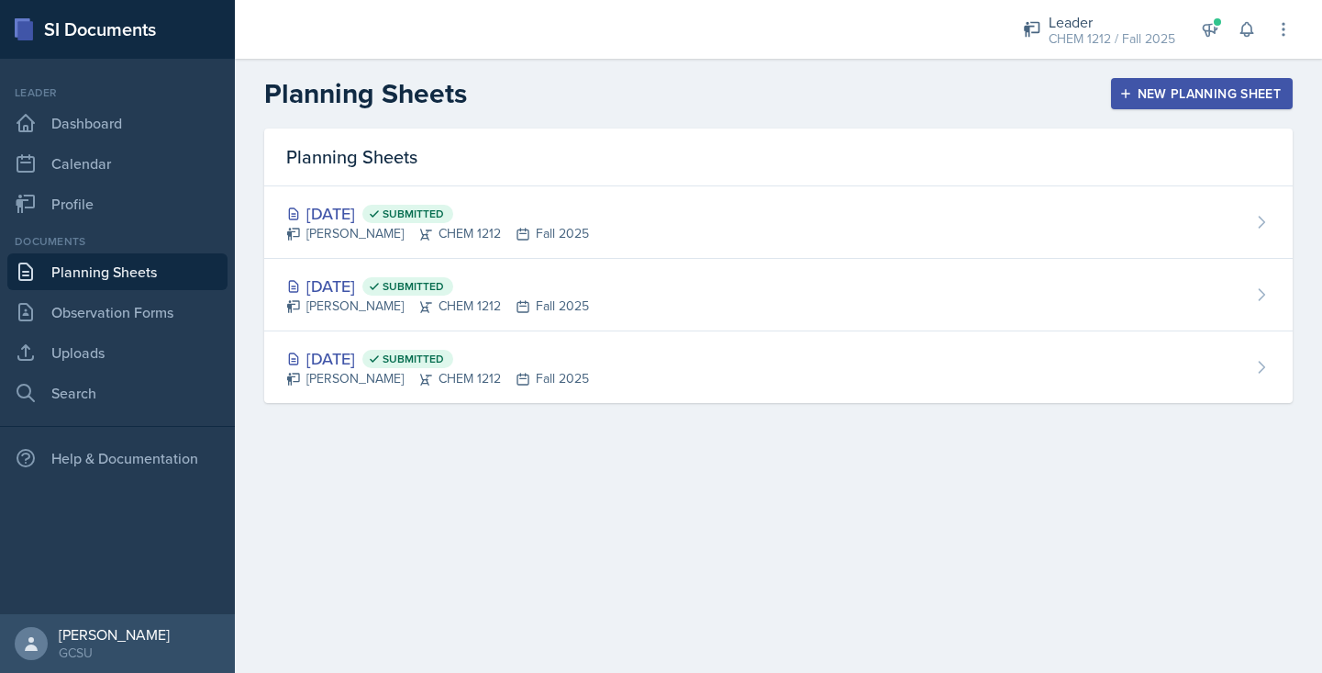
click at [1183, 86] on div "New Planning Sheet" at bounding box center [1202, 93] width 158 height 15
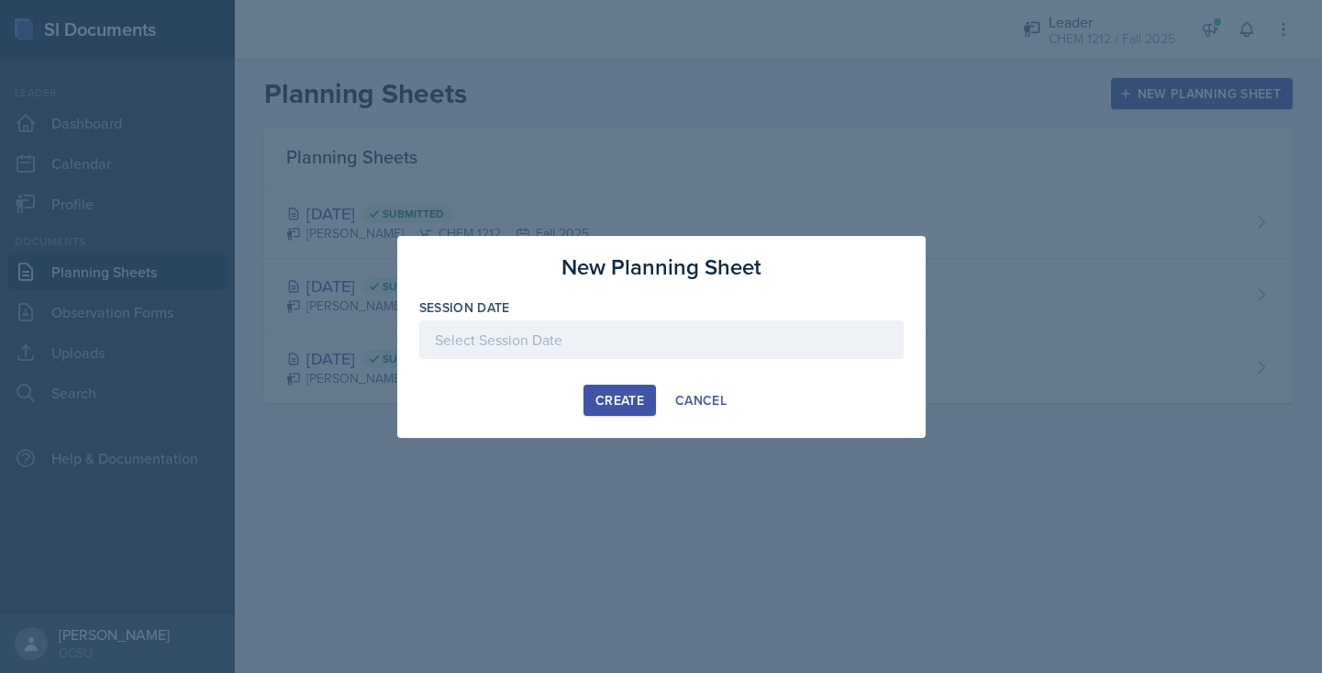
click at [636, 348] on div at bounding box center [661, 339] width 484 height 39
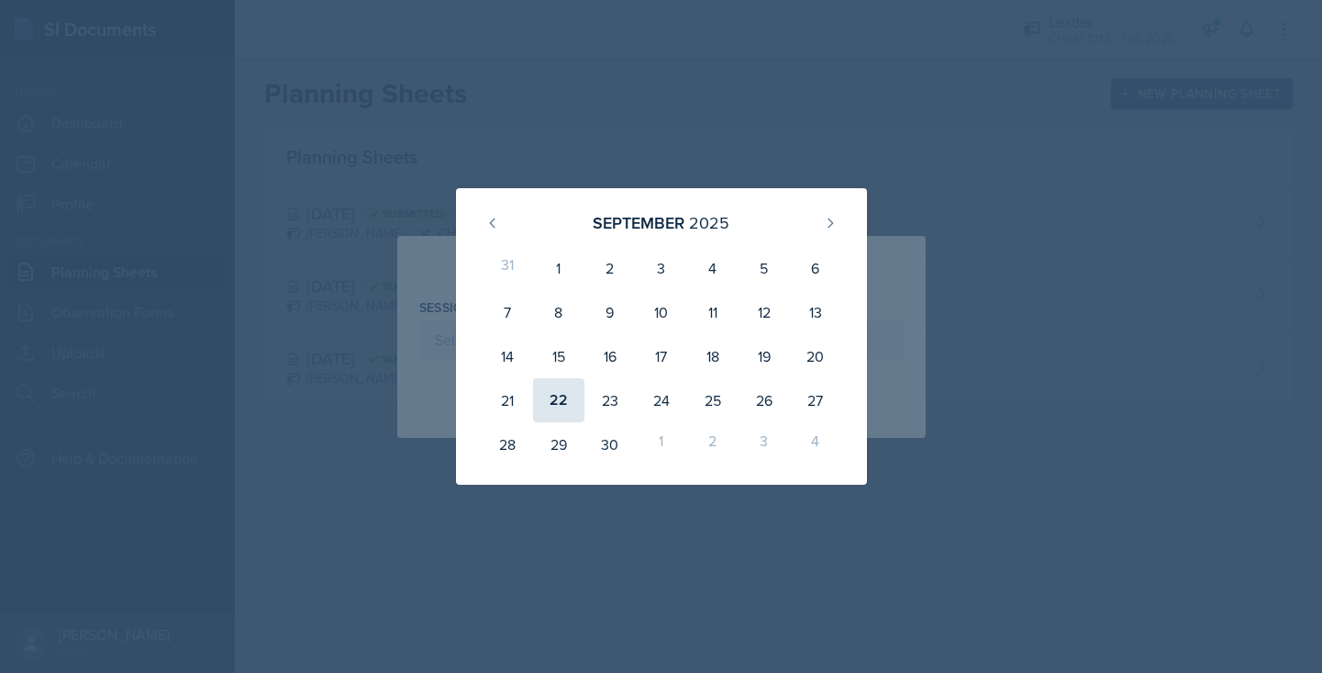
click at [551, 391] on div "22" at bounding box center [558, 400] width 51 height 44
type input "September 22nd, 2025"
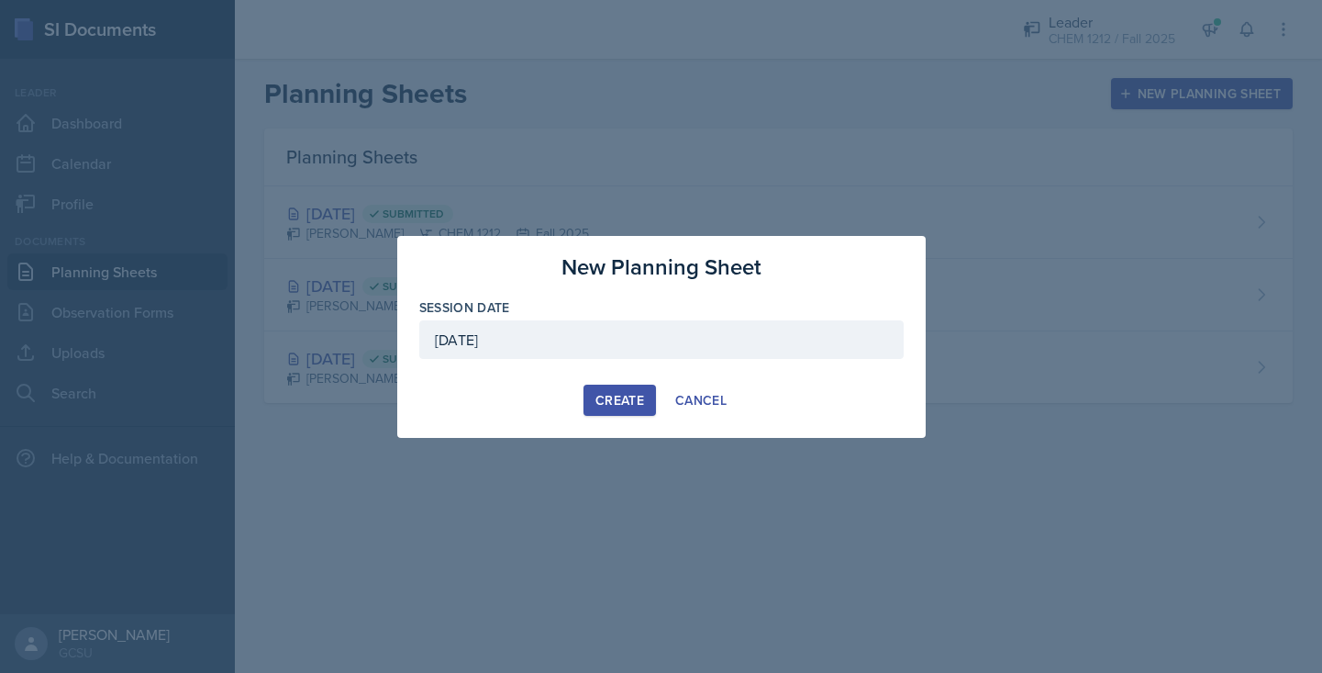
click at [619, 400] on div "Create" at bounding box center [620, 400] width 49 height 15
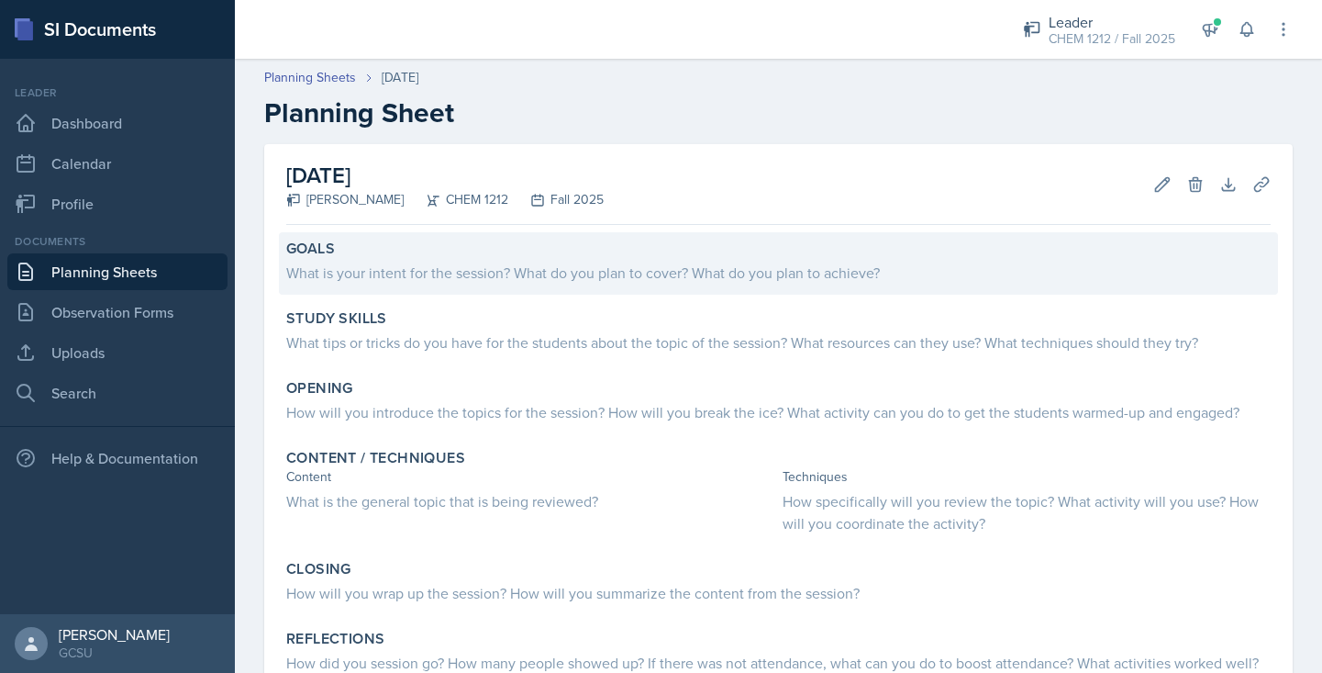
click at [368, 277] on div "What is your intent for the session? What do you plan to cover? What do you pla…" at bounding box center [778, 273] width 985 height 22
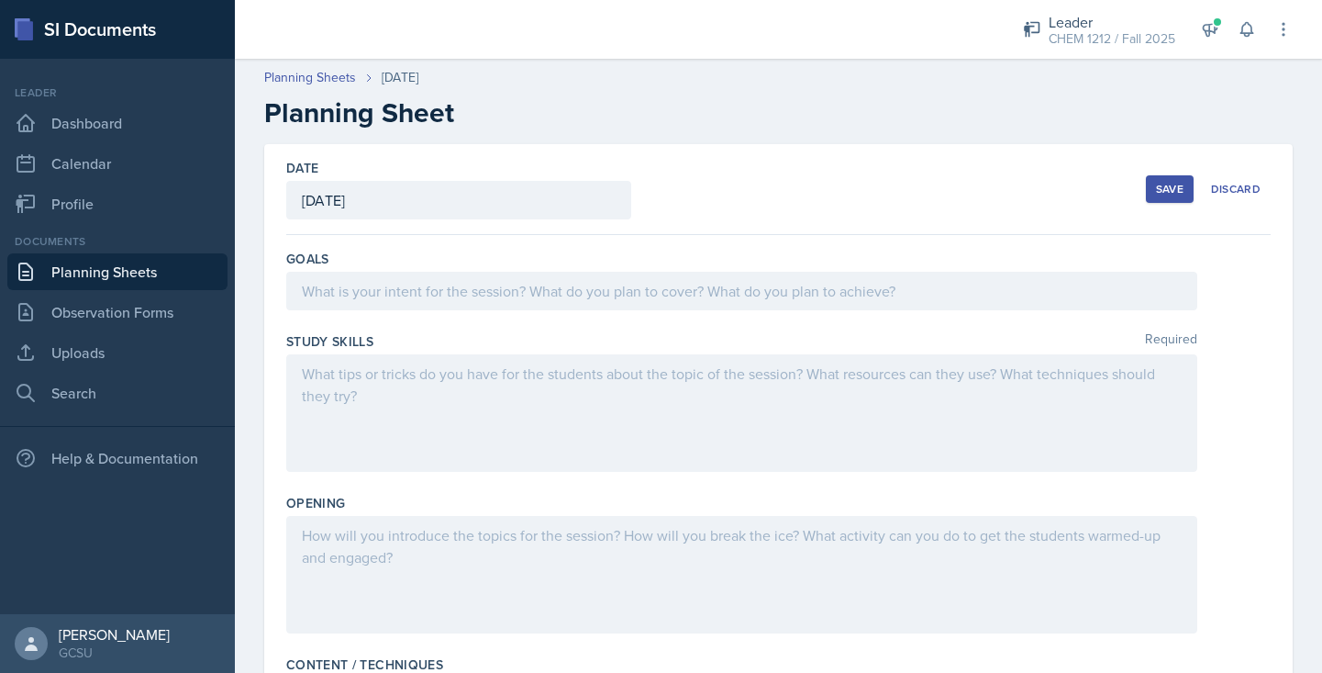
click at [347, 307] on div at bounding box center [741, 291] width 911 height 39
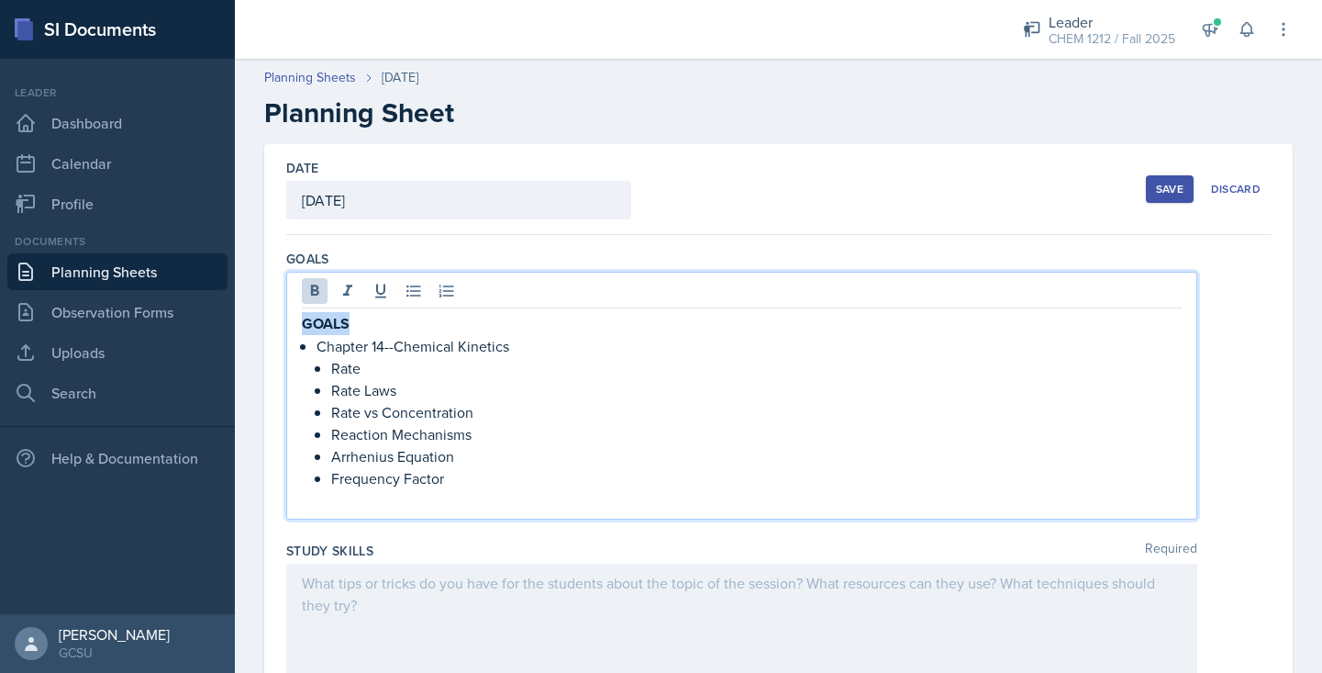
drag, startPoint x: 357, startPoint y: 325, endPoint x: 228, endPoint y: 324, distance: 128.5
click at [228, 324] on div "SI Documents Leader Dashboard Calendar Profile Documents Planning Sheets Observ…" at bounding box center [661, 336] width 1322 height 673
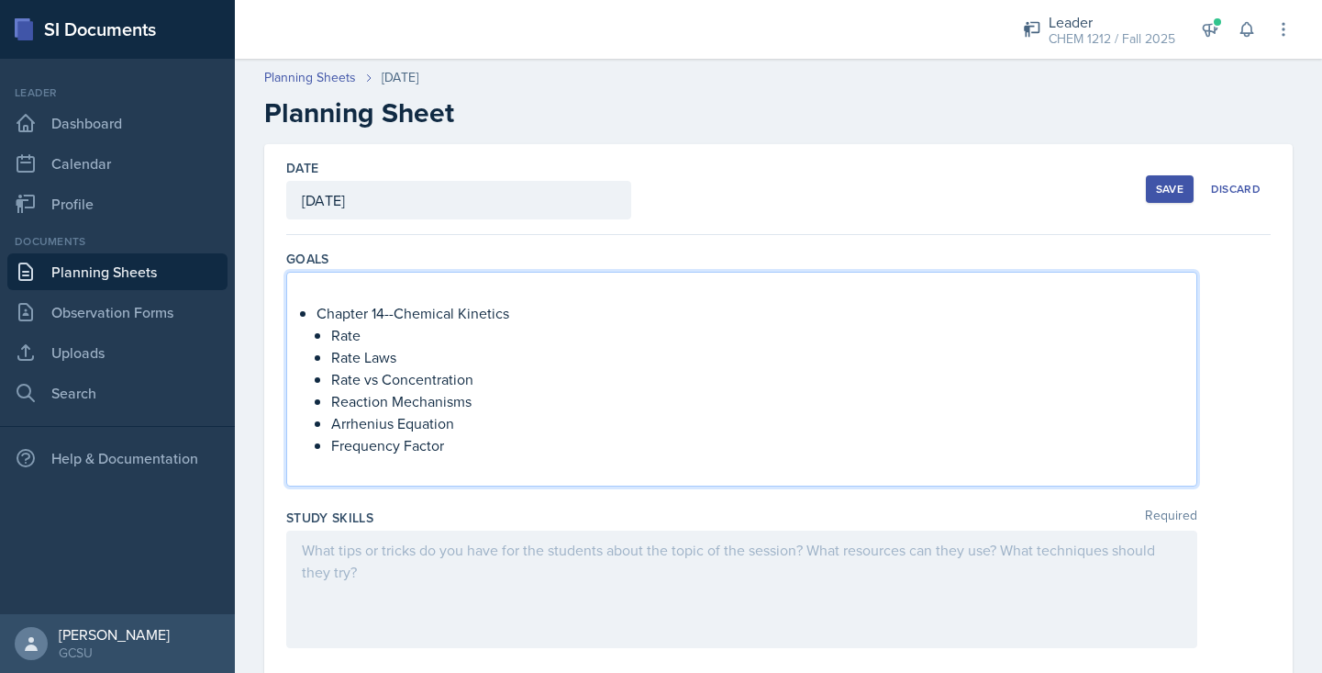
click at [317, 317] on p "Chapter 14--Chemical Kinetics" at bounding box center [749, 313] width 865 height 22
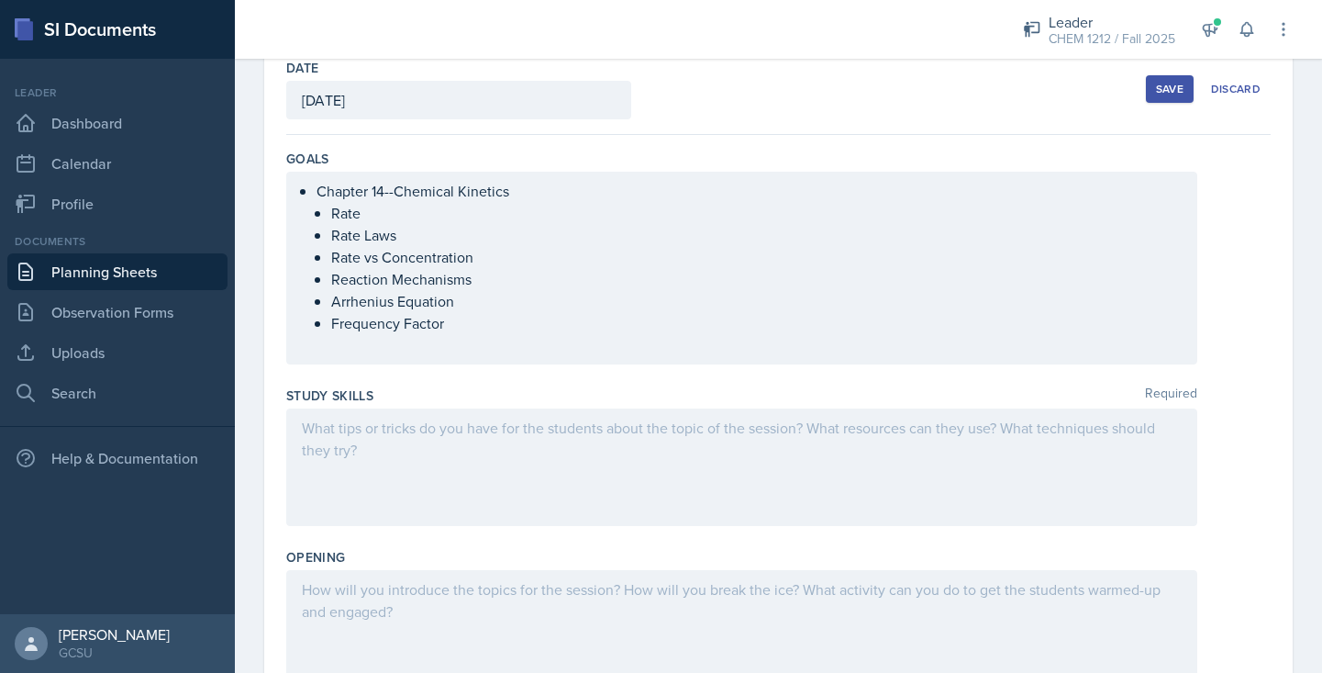
scroll to position [130, 0]
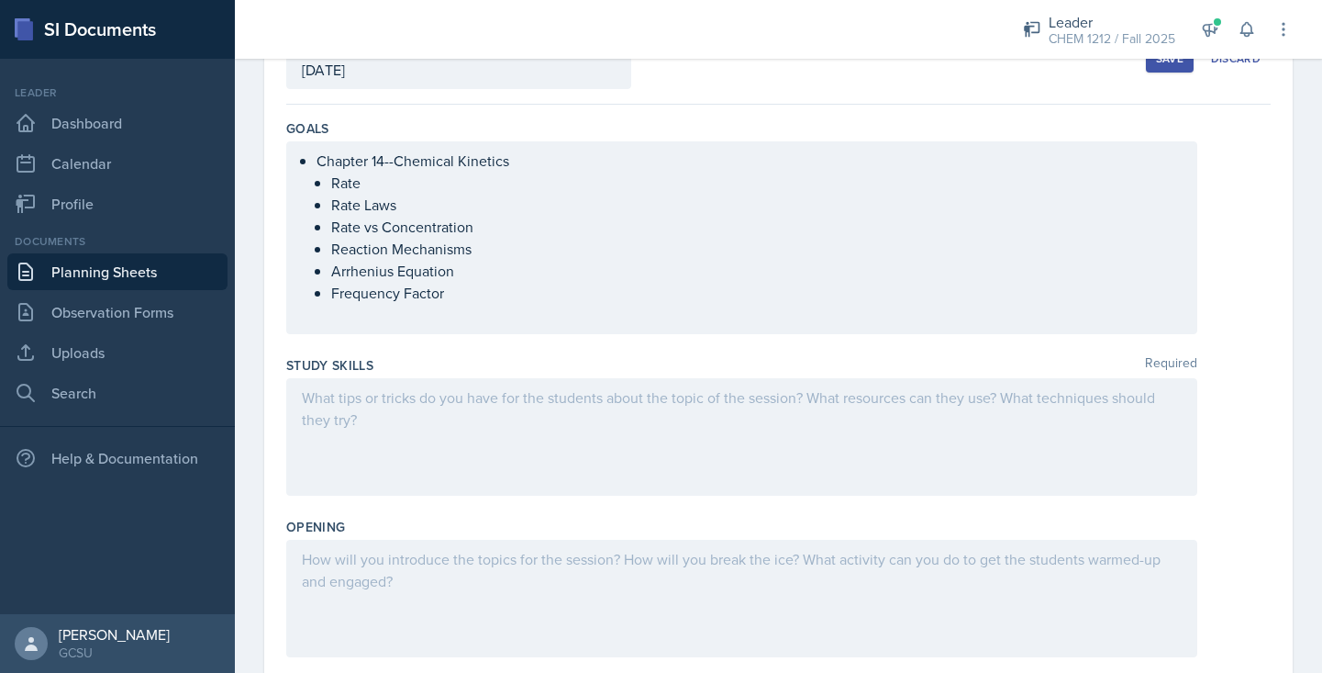
click at [478, 420] on div at bounding box center [741, 436] width 911 height 117
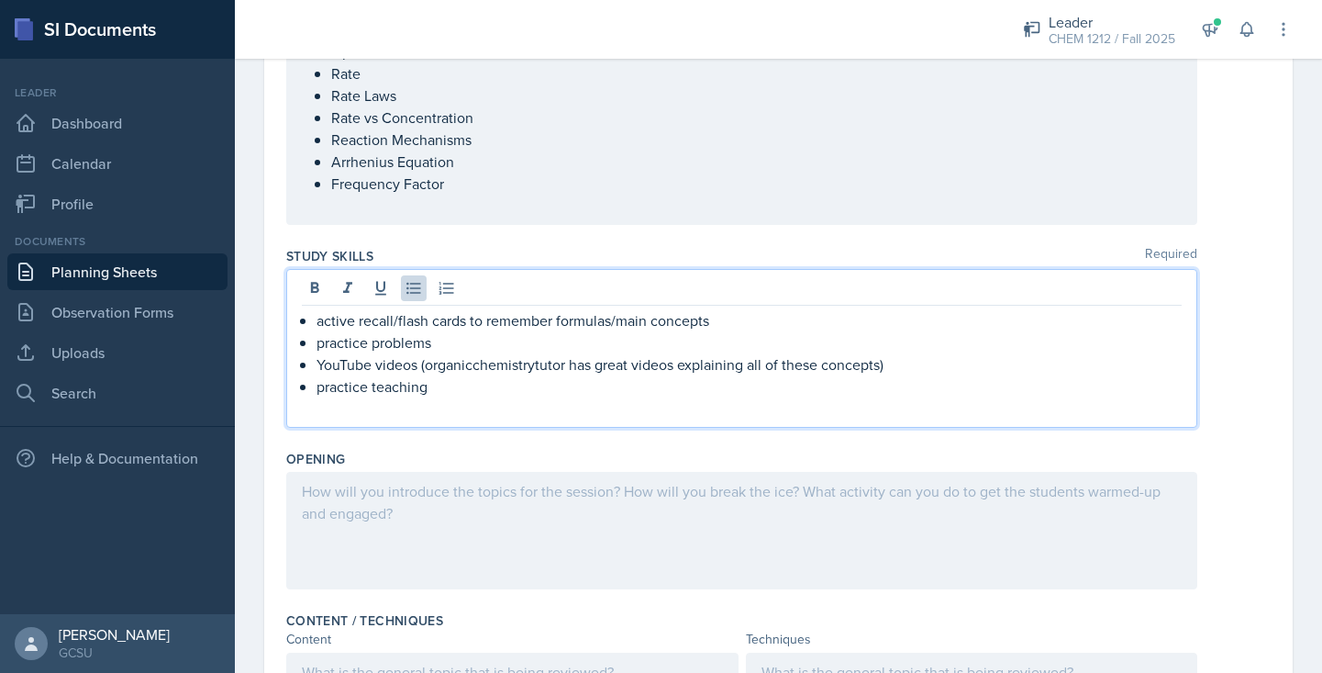
scroll to position [278, 0]
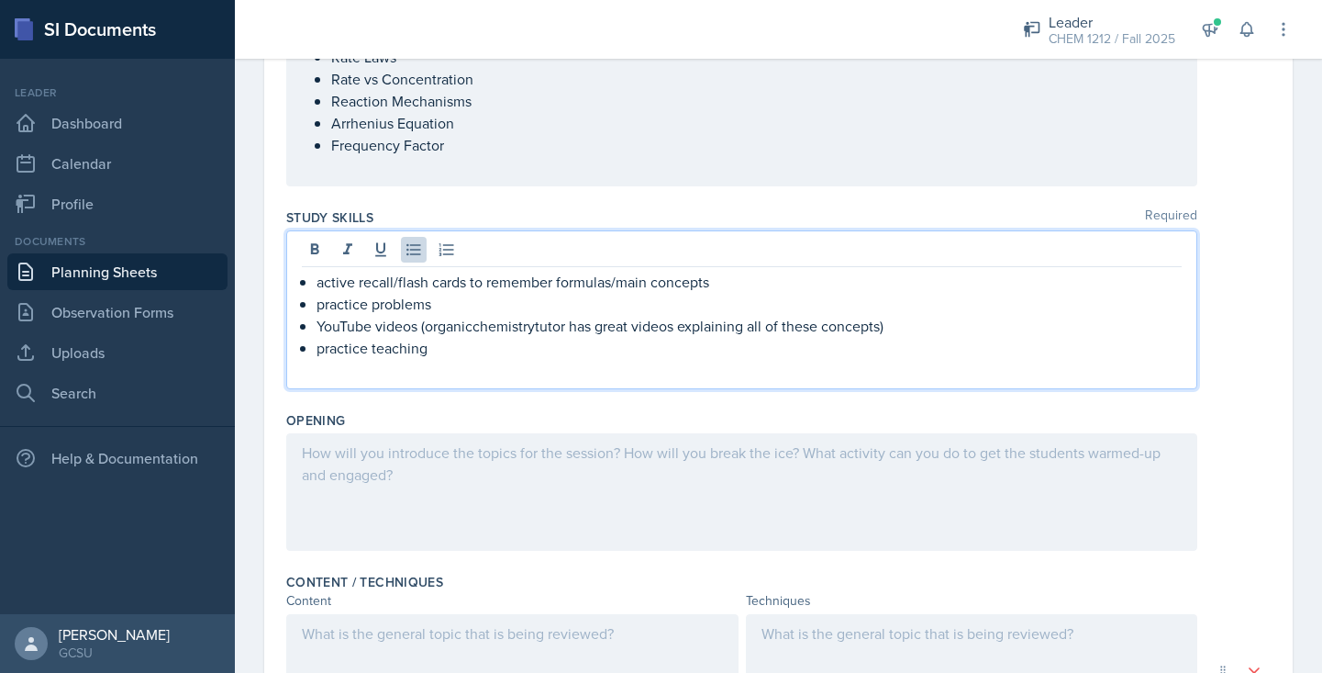
click at [486, 497] on div at bounding box center [741, 491] width 911 height 117
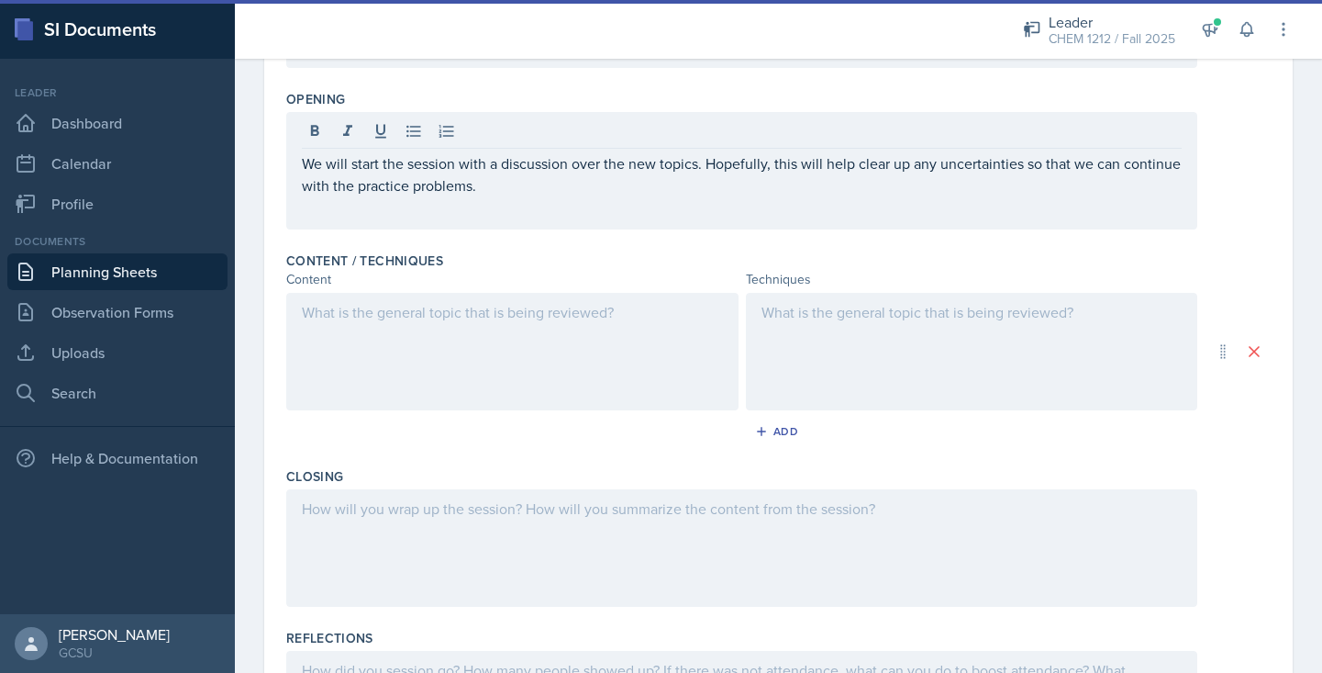
click at [373, 327] on div at bounding box center [512, 351] width 452 height 117
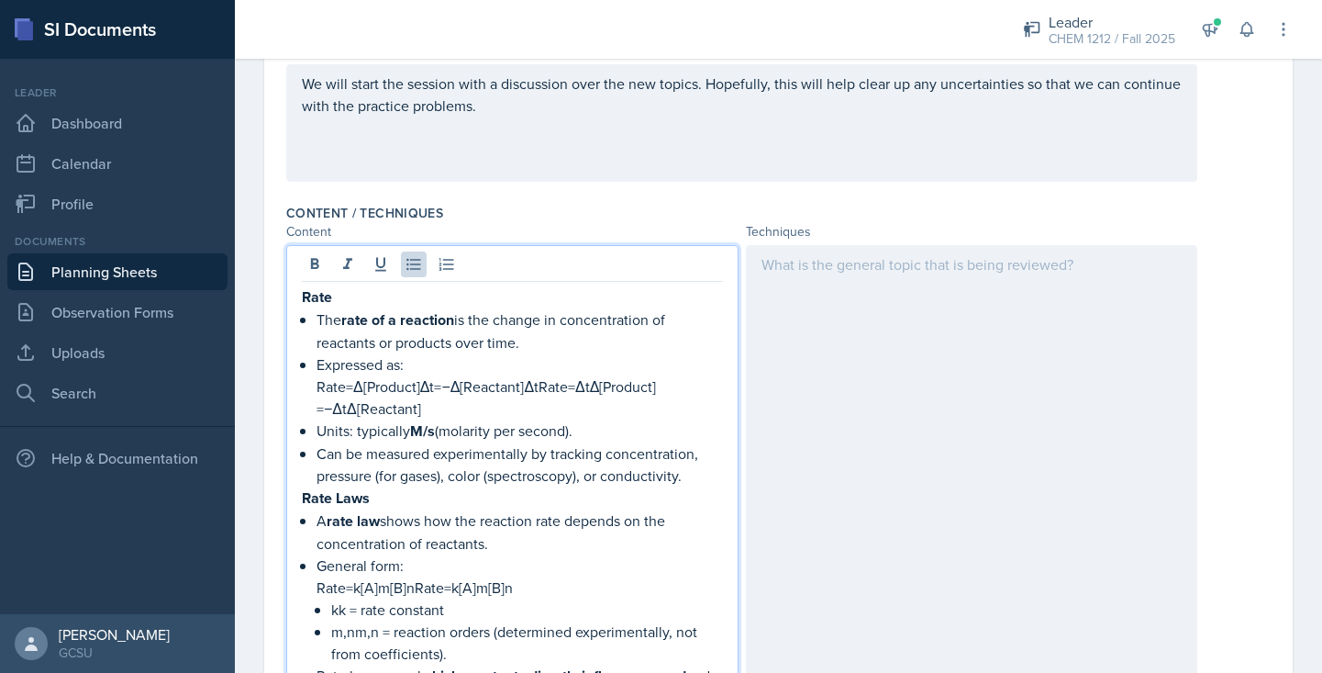
scroll to position [609, 0]
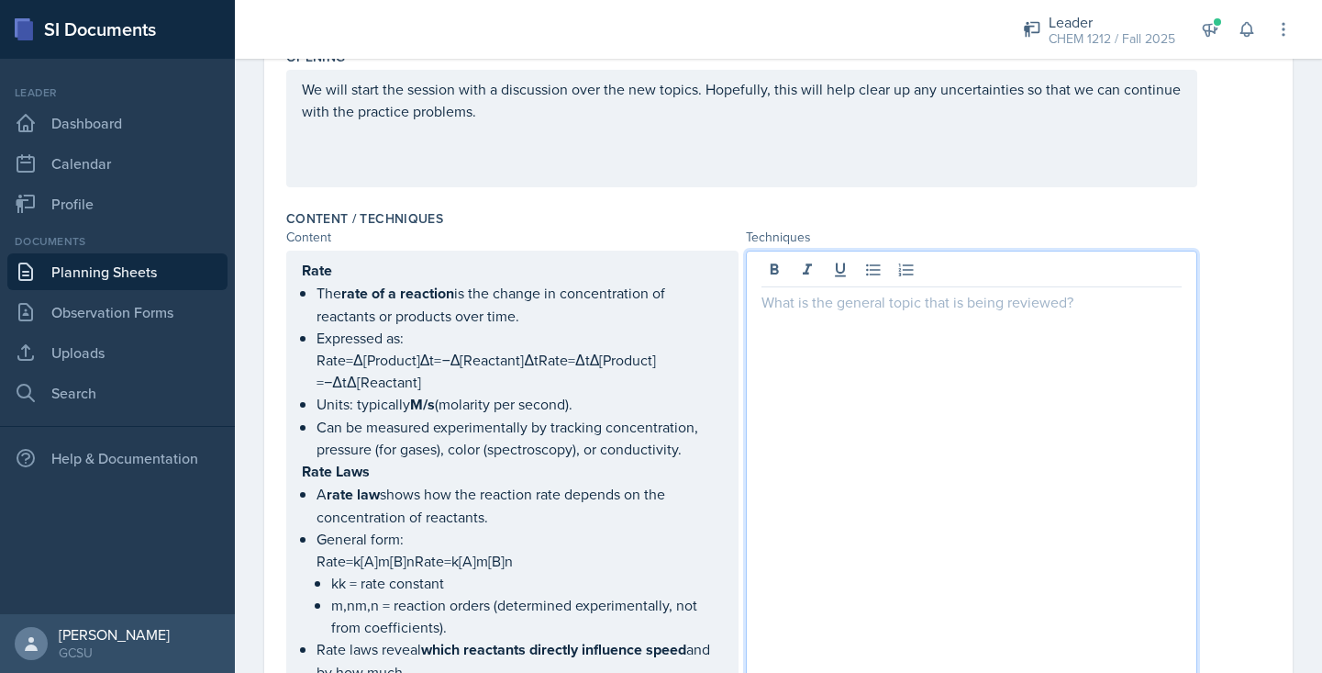
click at [842, 312] on p at bounding box center [972, 302] width 421 height 22
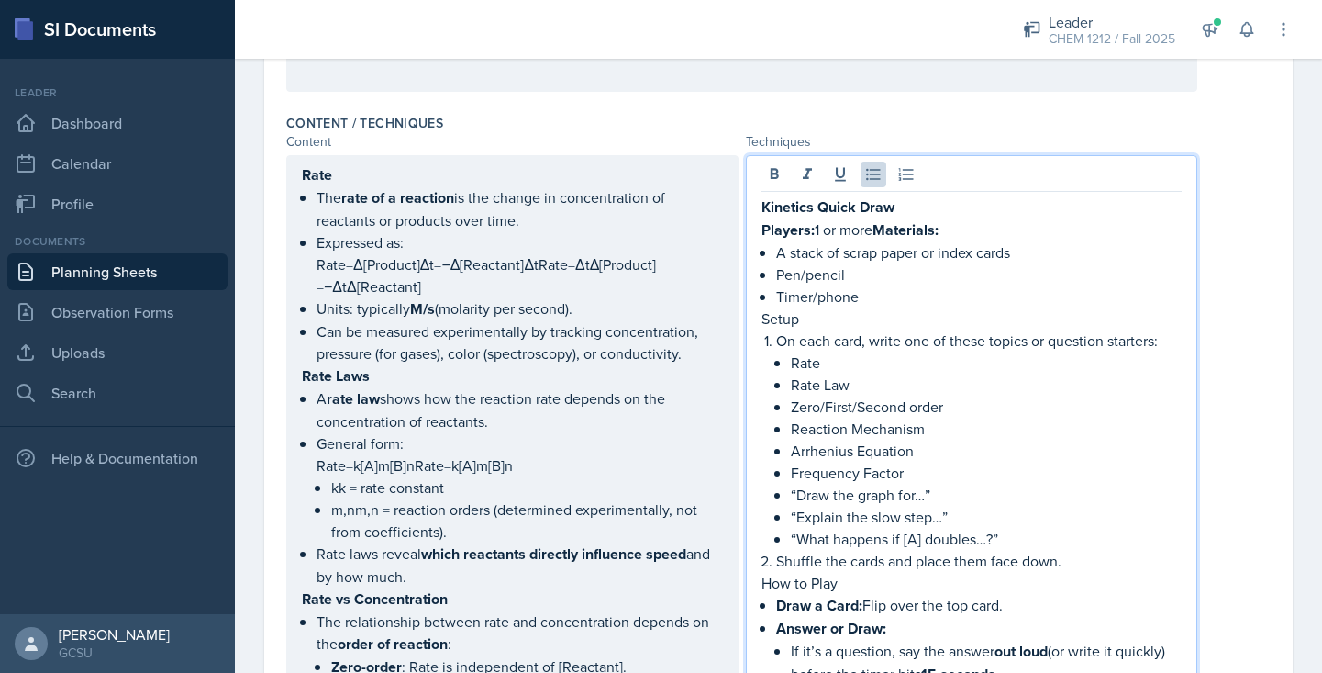
scroll to position [713, 0]
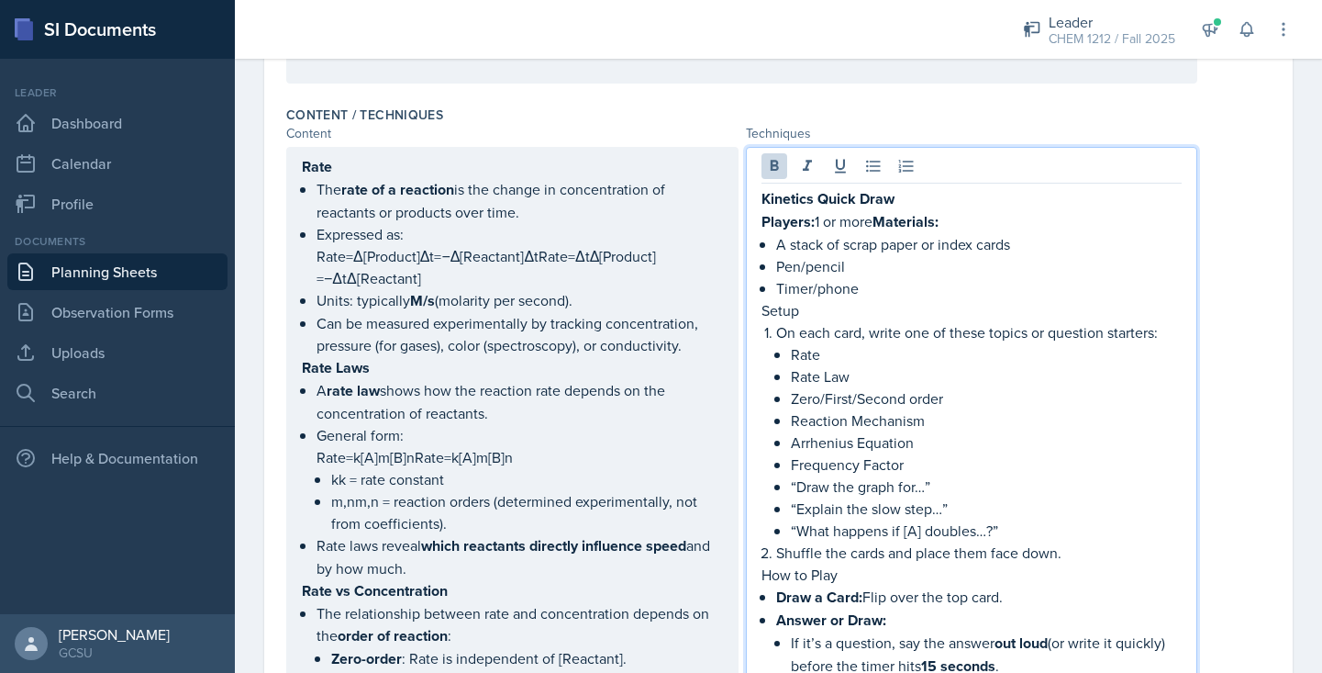
drag, startPoint x: 883, startPoint y: 223, endPoint x: 750, endPoint y: 223, distance: 133.1
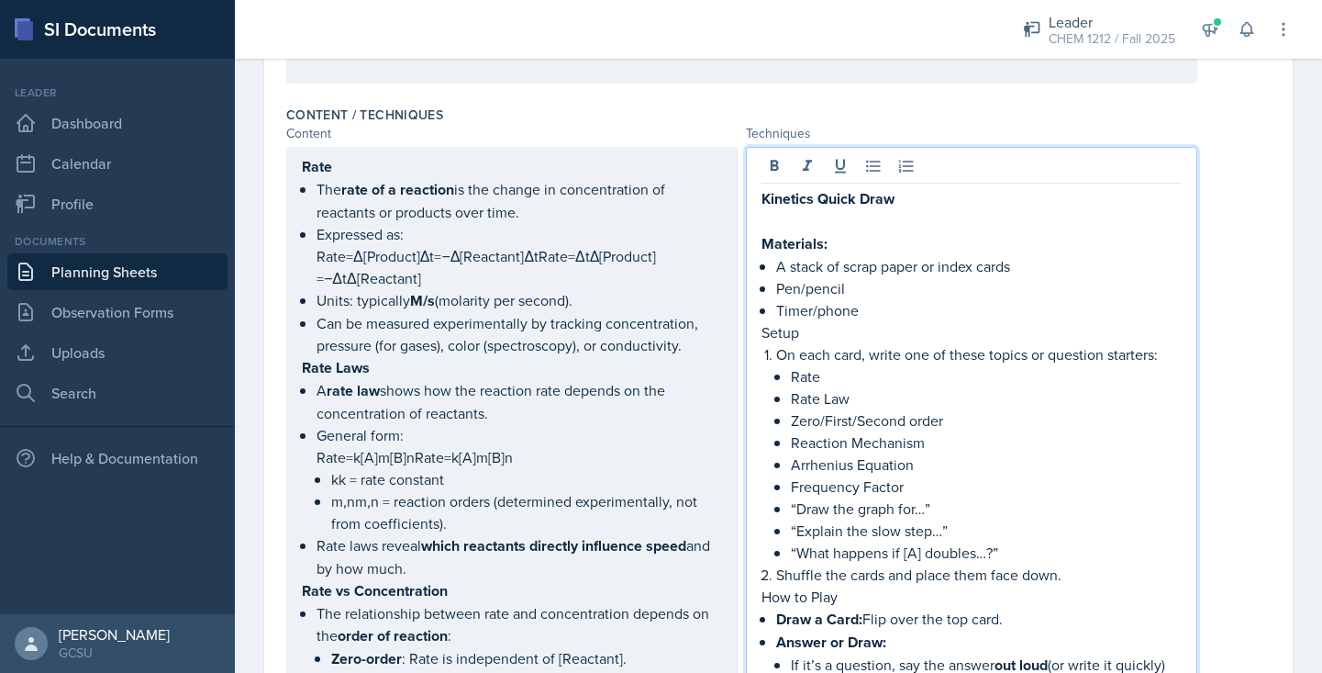
click at [1169, 218] on p at bounding box center [972, 221] width 421 height 22
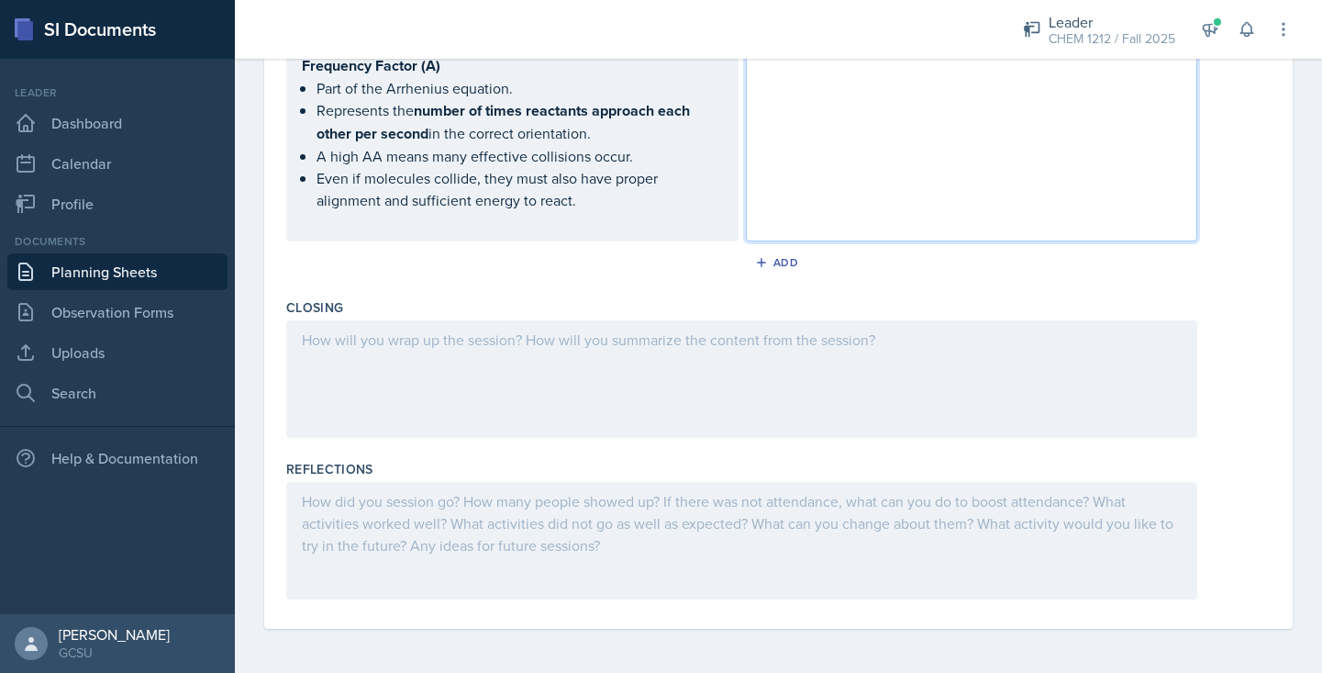
scroll to position [1955, 0]
click at [565, 386] on div at bounding box center [741, 378] width 911 height 117
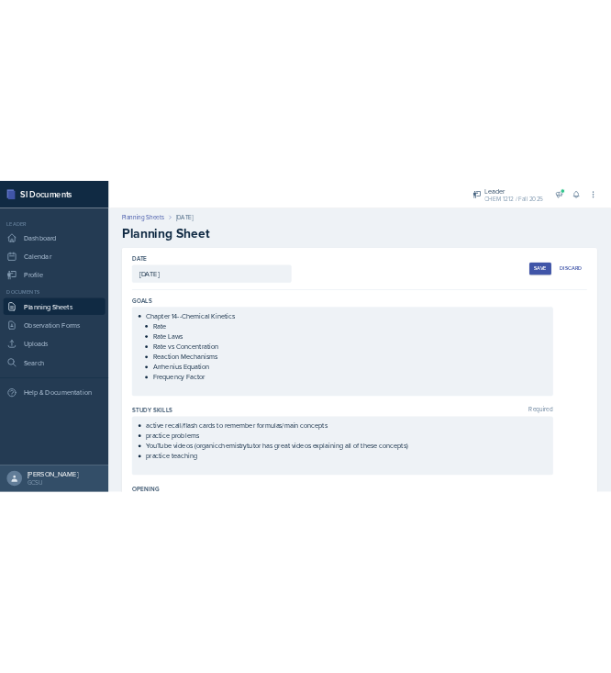
scroll to position [0, 0]
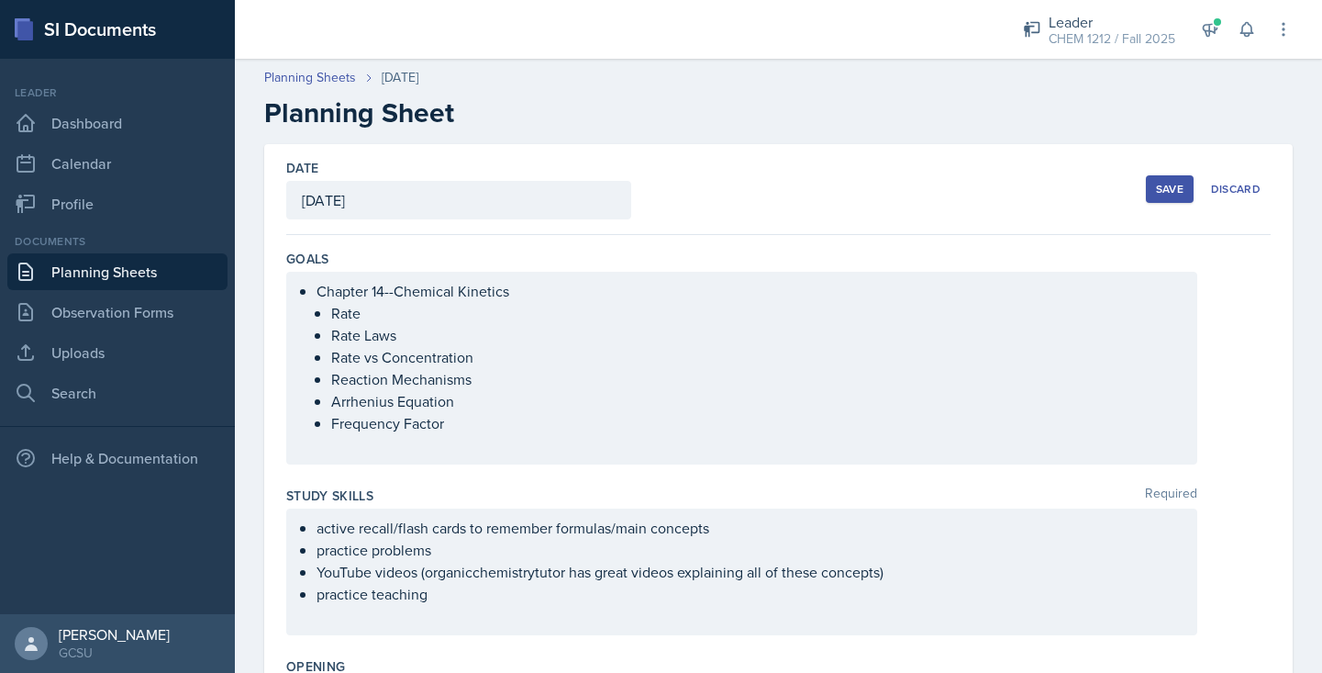
click at [1161, 186] on div "Save" at bounding box center [1170, 189] width 28 height 15
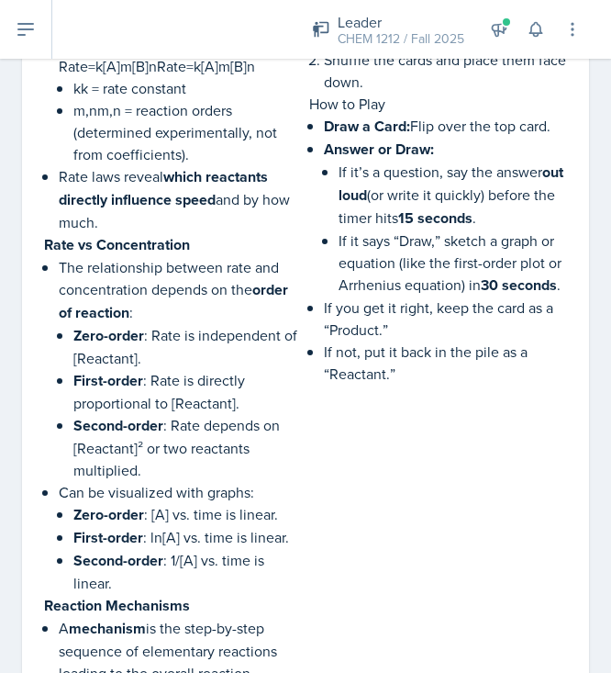
scroll to position [847, 0]
